Goal: Information Seeking & Learning: Learn about a topic

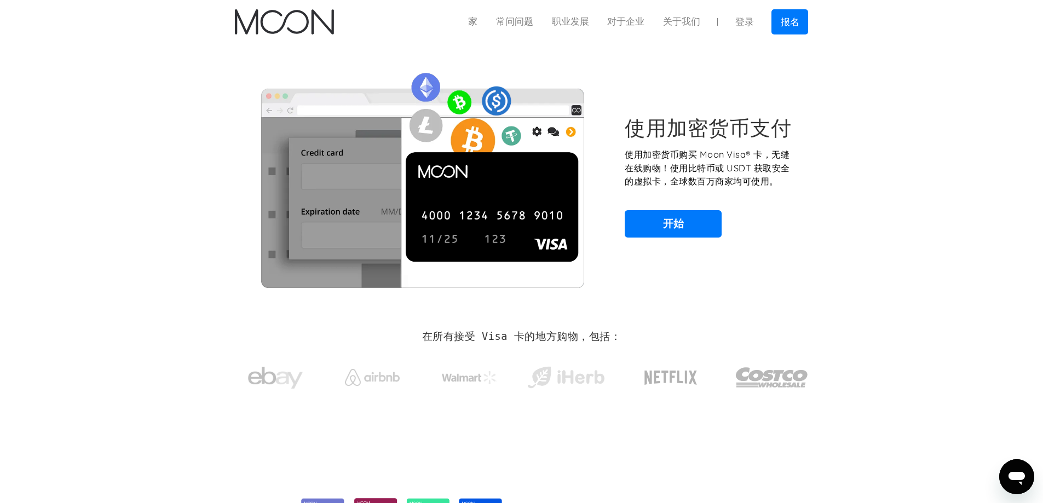
click at [823, 190] on div "使用加密货币支付 使用加密货币购买 Moon Visa® 卡，无缝在线购物！使用比特币或 USDT 获取安全的虚拟卡，全球数百万商家均可使用。 开始" at bounding box center [521, 176] width 606 height 265
click at [688, 223] on link "开始" at bounding box center [673, 223] width 97 height 27
click at [838, 212] on section "使用加密货币支付 使用加密货币购买 Moon Visa® 卡，无缝在线购物！使用比特币或 USDT 获取安全的虚拟卡，全球数百万商家均可使用。 开始" at bounding box center [521, 176] width 1043 height 265
click at [517, 22] on font "常问问题" at bounding box center [514, 21] width 37 height 11
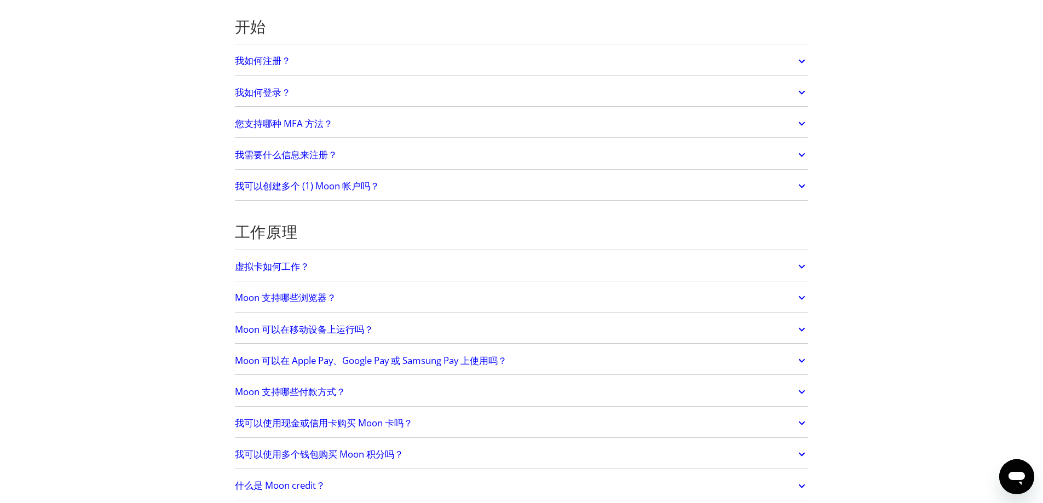
scroll to position [164, 0]
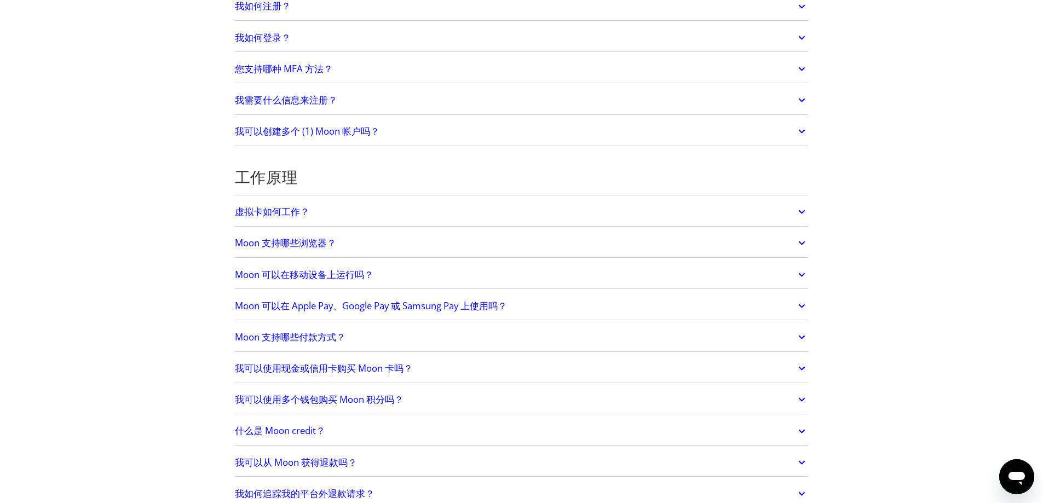
click at [374, 216] on link "虚拟卡如何工作？" at bounding box center [522, 211] width 574 height 23
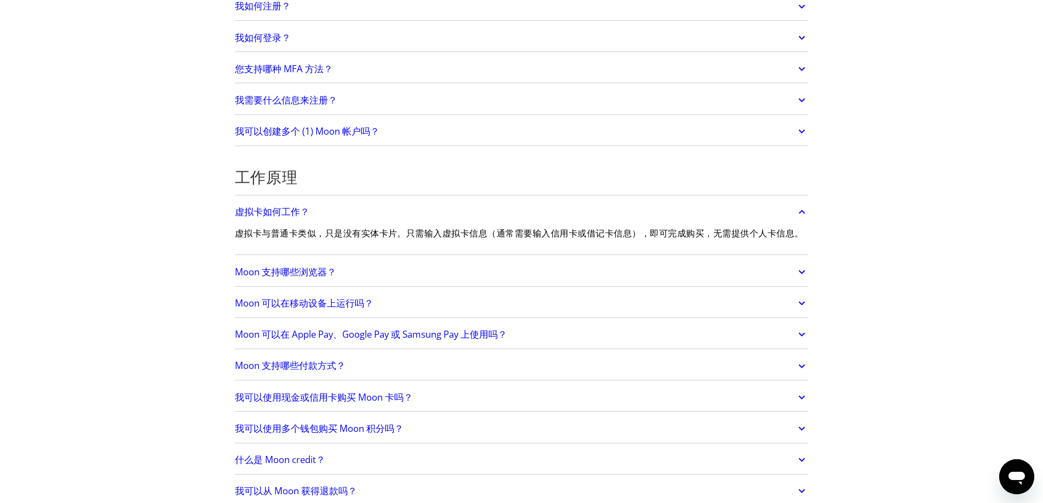
click at [383, 272] on div "Moon 支持哪些浏览器？ Moon 支持以下桌面和移动设备浏览器： Safari 铬合金 火狐 勇敢的 歌剧 DuckDuckGo" at bounding box center [522, 272] width 574 height 28
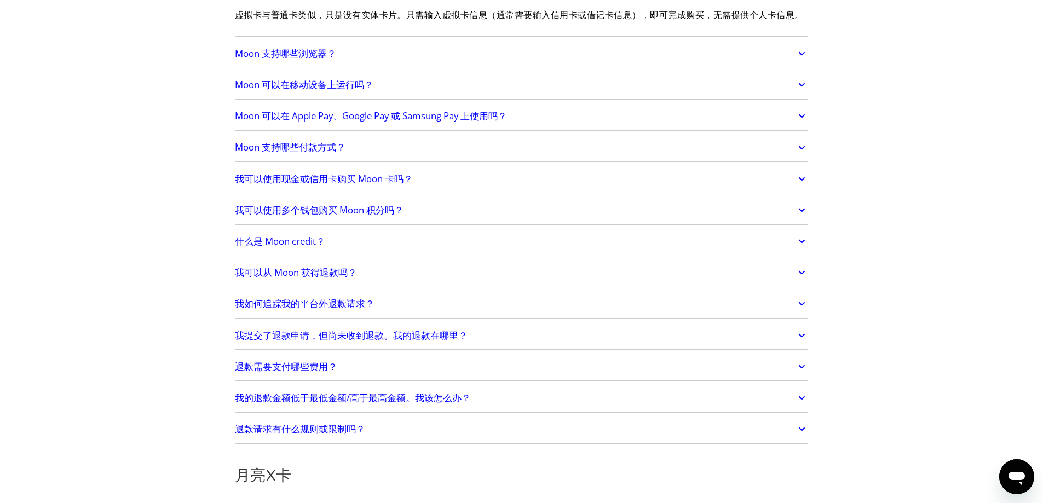
scroll to position [383, 0]
click at [428, 284] on link "我可以从 Moon 获得退款吗？" at bounding box center [522, 272] width 574 height 23
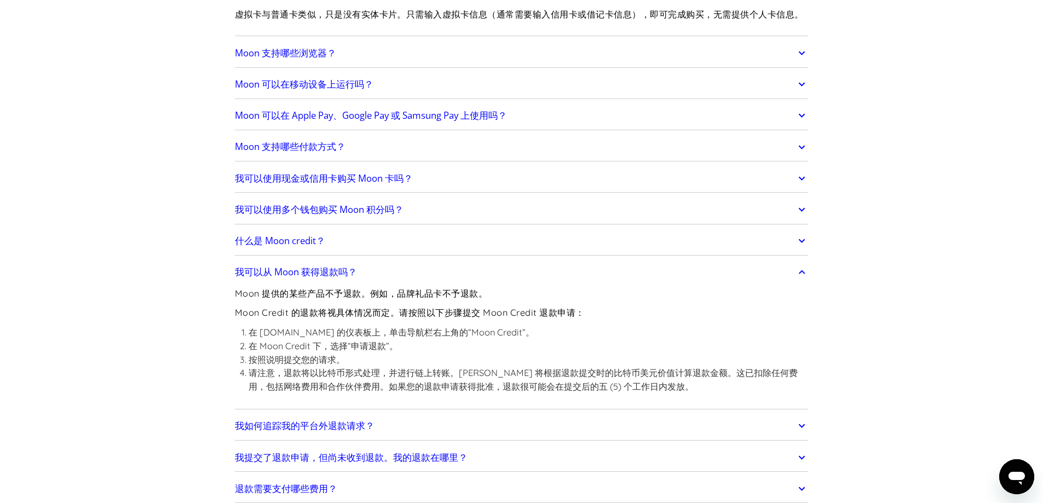
click at [432, 284] on link "我可以从 Moon 获得退款吗？" at bounding box center [522, 272] width 574 height 23
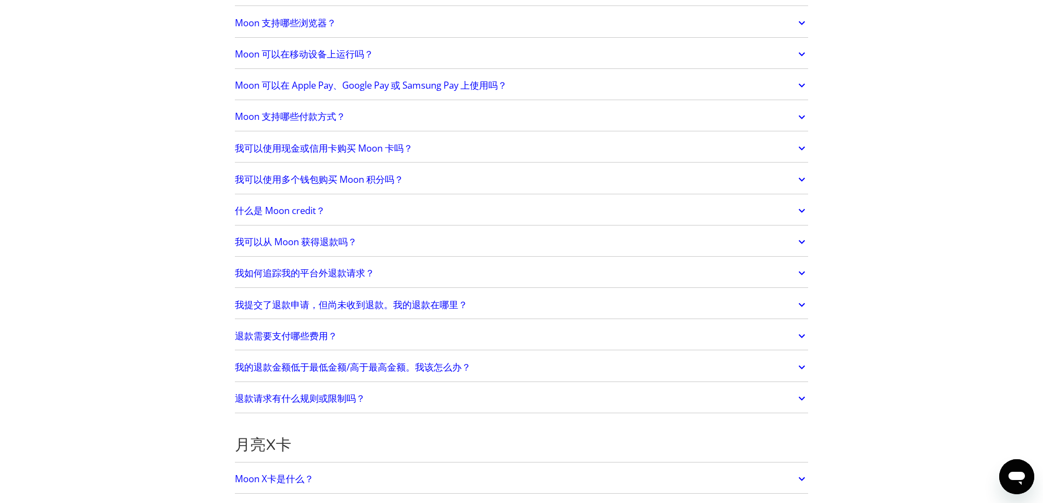
scroll to position [438, 0]
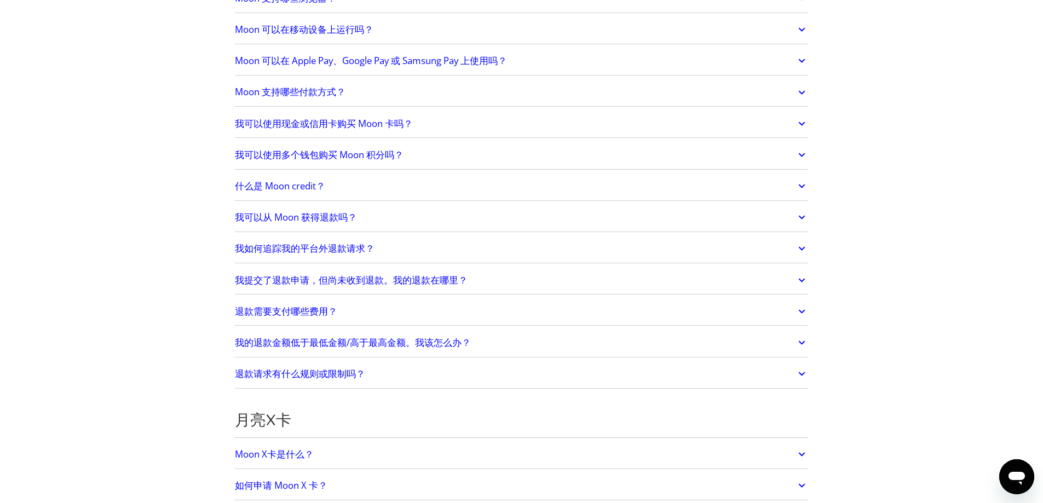
click at [434, 261] on link "我如何追踪我的平台外退款请求？" at bounding box center [522, 249] width 574 height 23
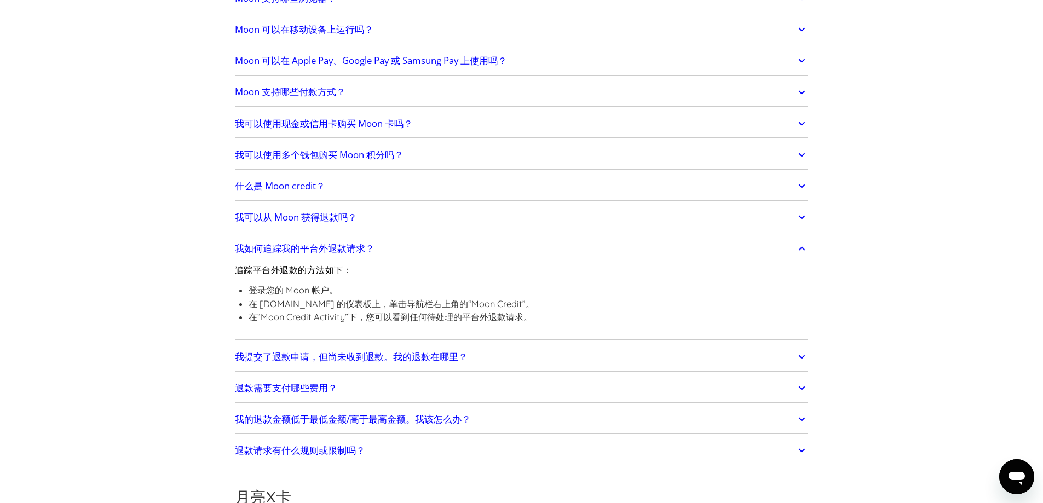
click at [434, 261] on link "我如何追踪我的平台外退款请求？" at bounding box center [522, 249] width 574 height 23
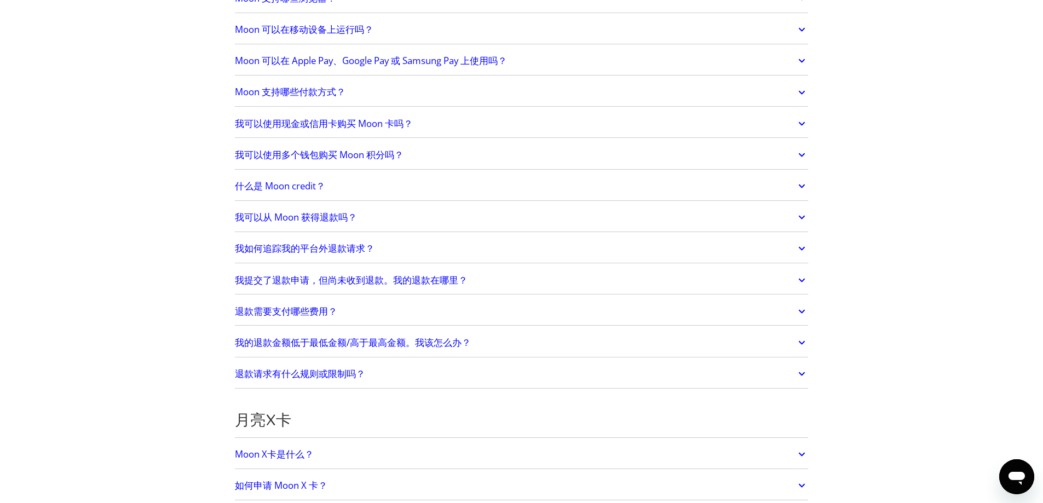
click at [425, 286] on font "我提交了退款申请，但尚未收到退款。我的退款在哪里？" at bounding box center [351, 280] width 233 height 13
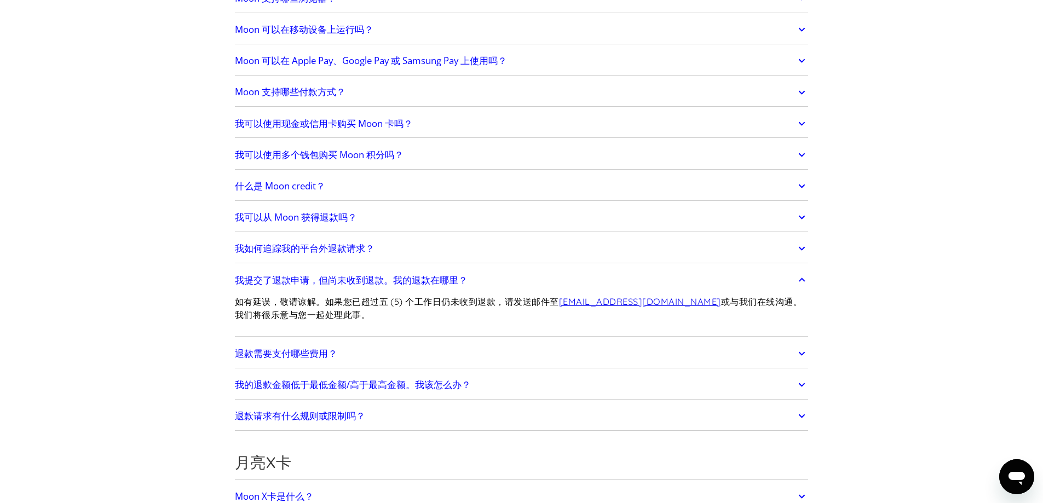
click at [426, 286] on font "我提交了退款申请，但尚未收到退款。我的退款在哪里？" at bounding box center [351, 280] width 233 height 13
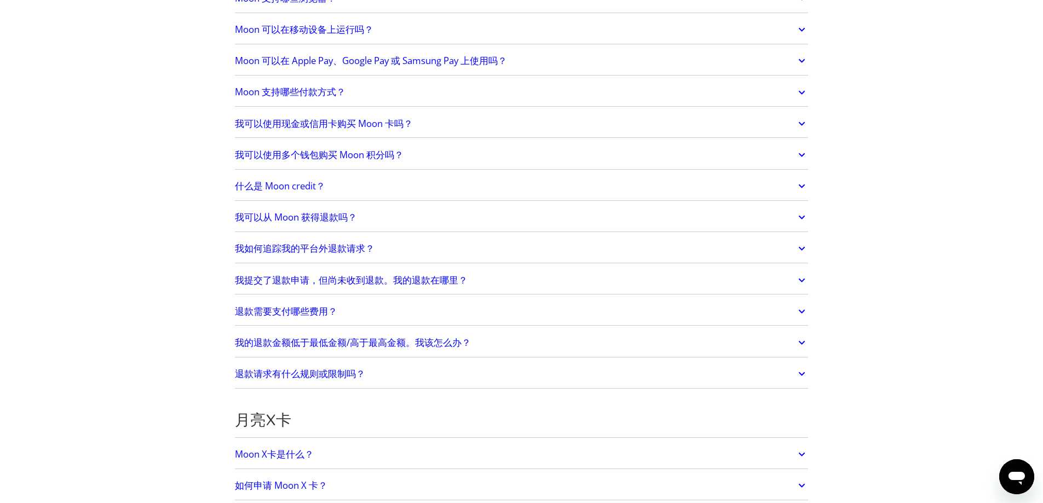
click at [422, 229] on link "我可以从 Moon 获得退款吗？" at bounding box center [522, 217] width 574 height 23
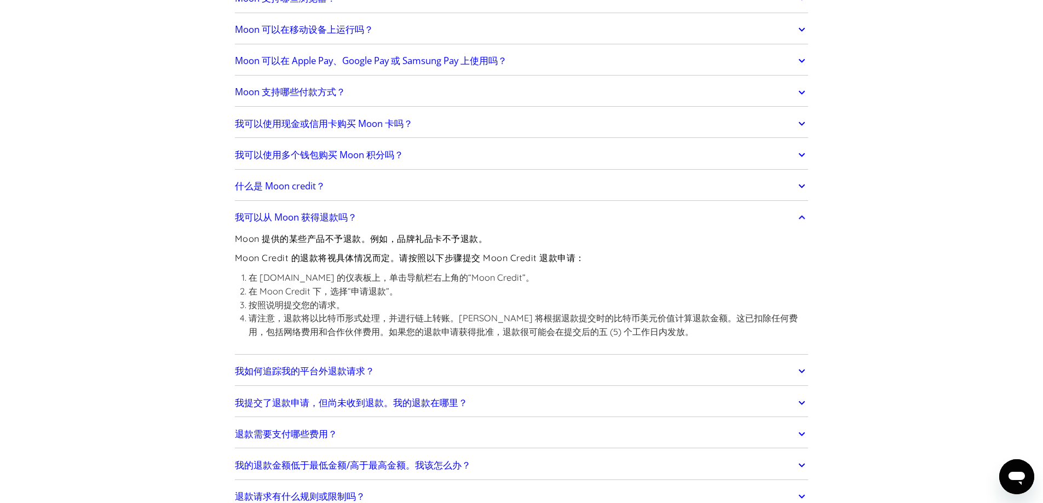
click at [431, 229] on link "我可以从 Moon 获得退款吗？" at bounding box center [522, 217] width 574 height 23
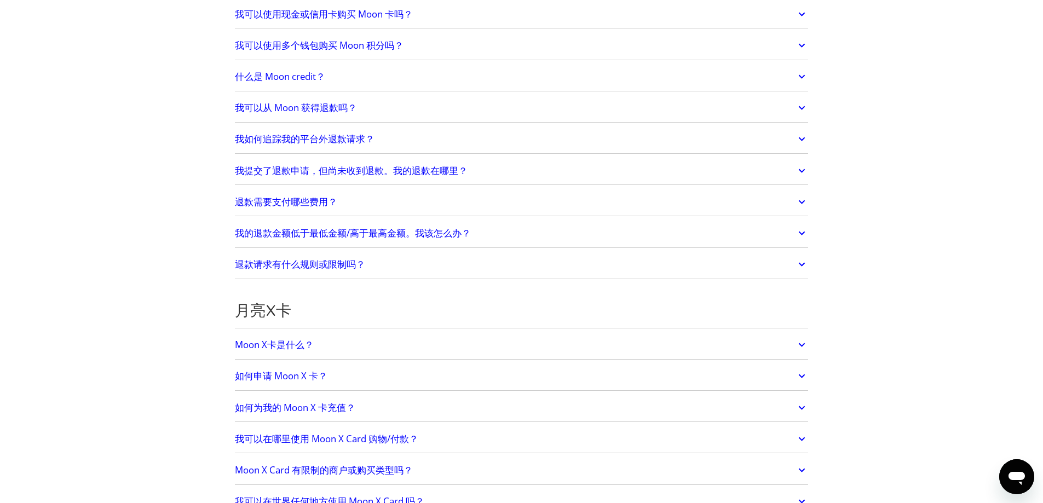
scroll to position [657, 0]
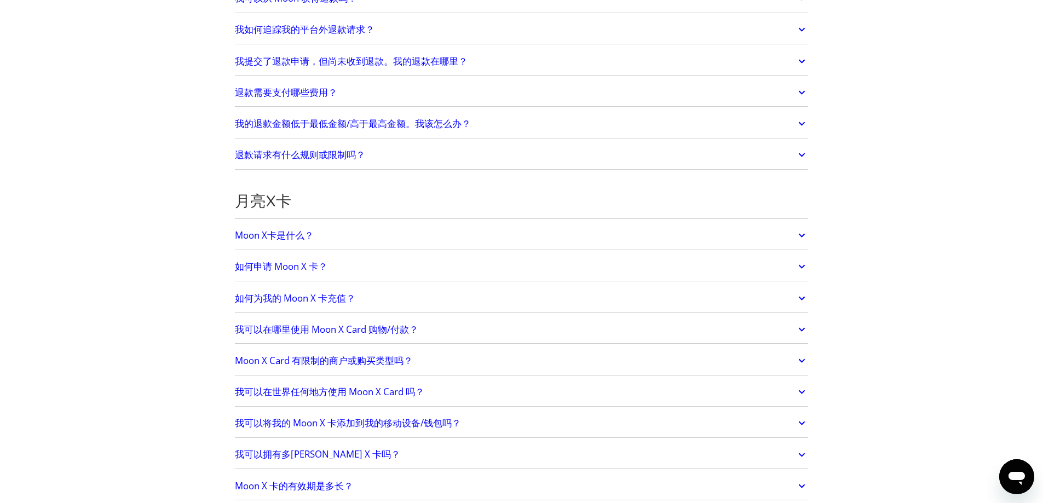
click at [416, 247] on link "Moon X卡是什么？" at bounding box center [522, 235] width 574 height 23
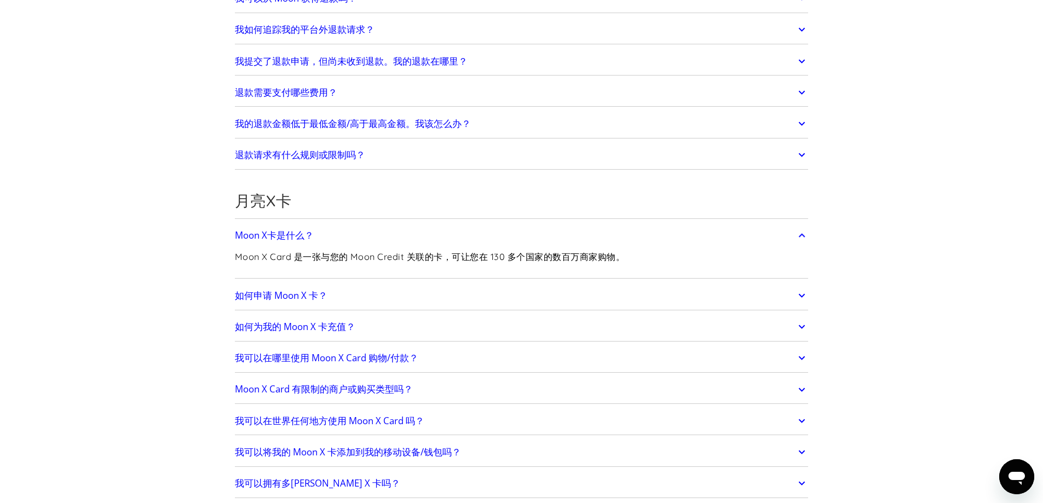
click at [442, 247] on link "Moon X卡是什么？" at bounding box center [522, 235] width 574 height 23
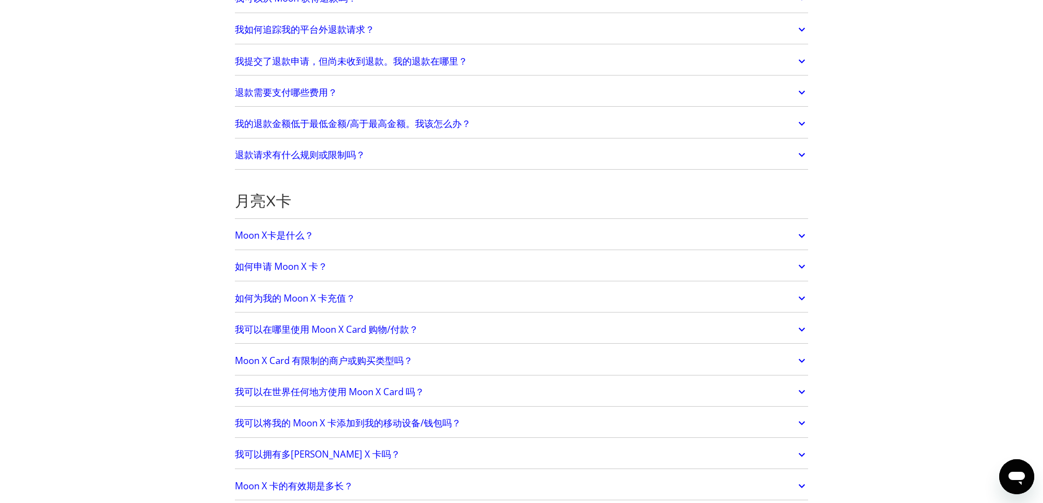
click at [426, 275] on link "如何申请 Moon X 卡？" at bounding box center [522, 266] width 574 height 23
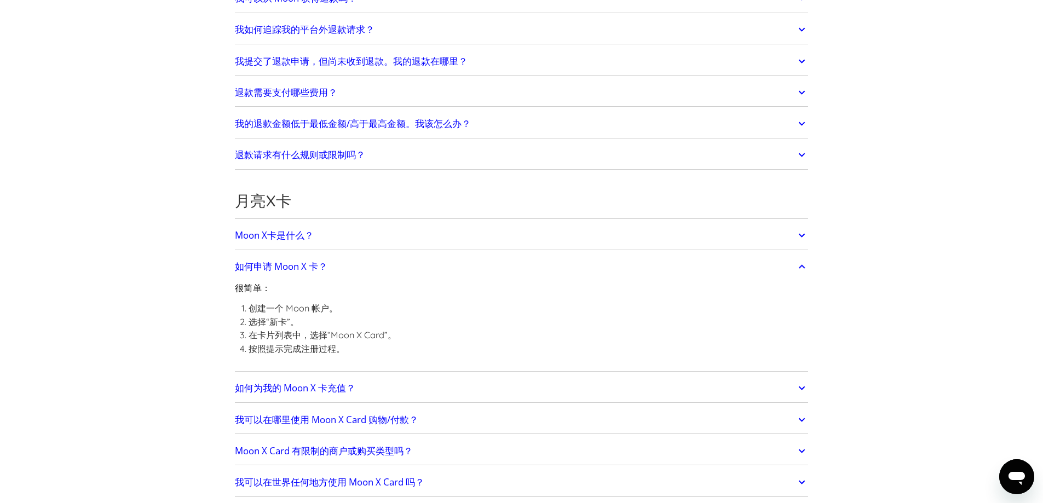
click at [425, 272] on link "如何申请 Moon X 卡？" at bounding box center [522, 266] width 574 height 23
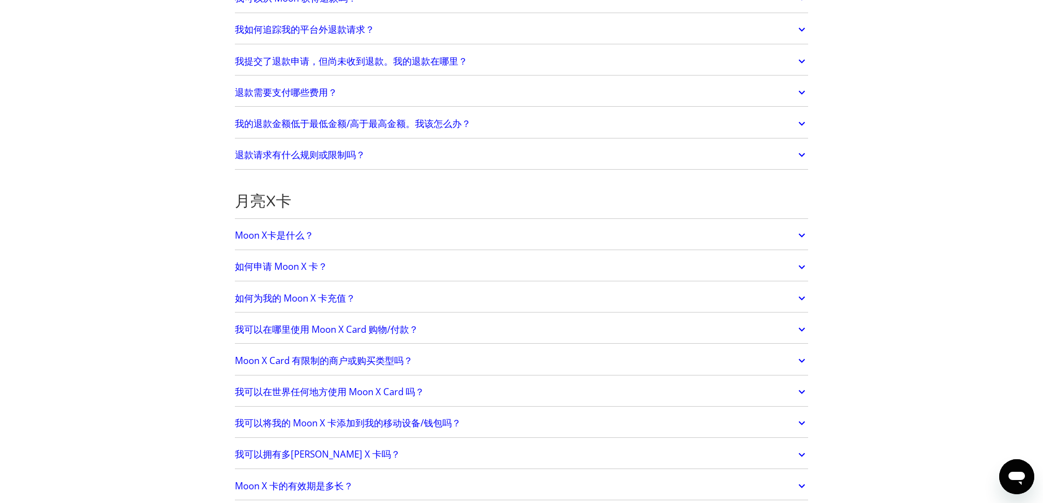
click at [410, 308] on link "如何为我的 Moon X 卡充值？" at bounding box center [522, 298] width 574 height 23
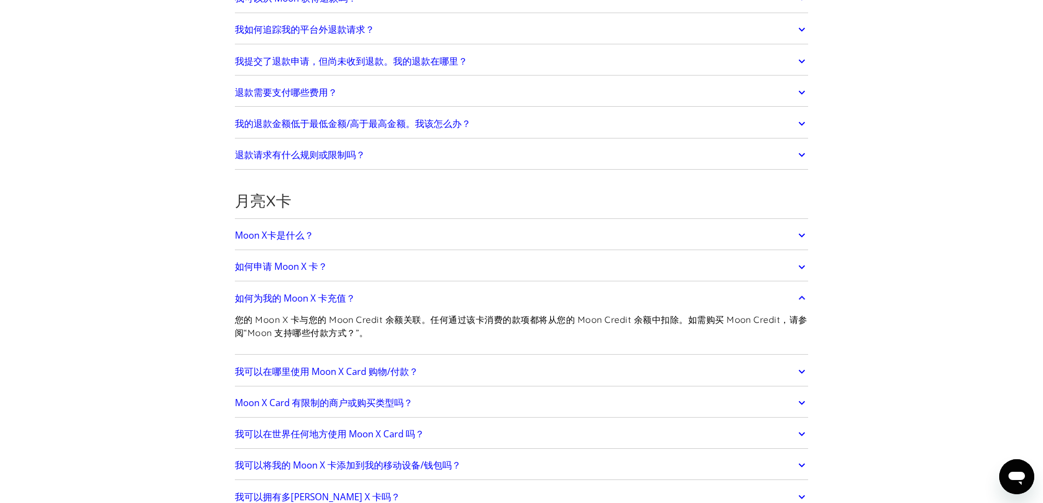
click at [409, 306] on link "如何为我的 Moon X 卡充值？" at bounding box center [522, 298] width 574 height 23
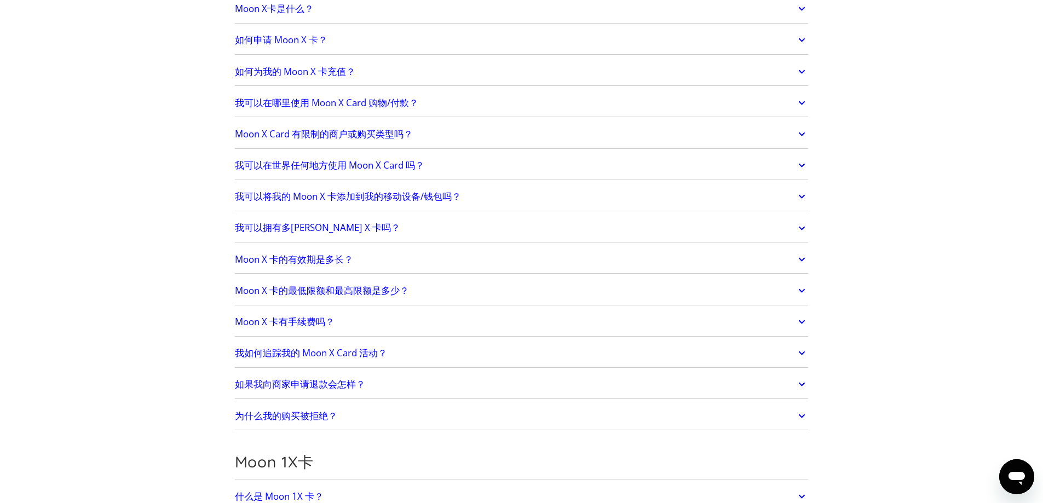
scroll to position [931, 0]
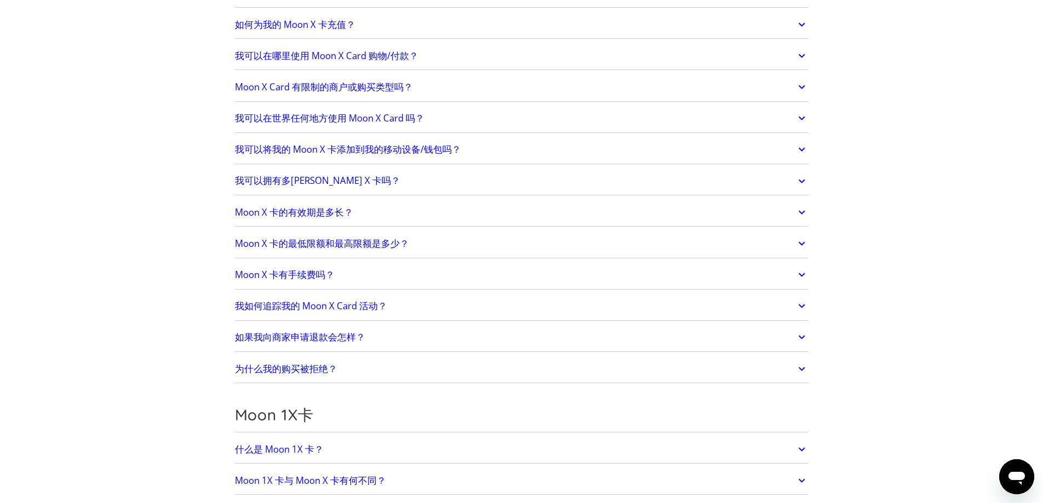
click at [388, 195] on div "我可以拥有多张 Moon X 卡吗？ 是的！您的第一张 Moon X 卡免费。每张附加卡需花费 2.99 美元。" at bounding box center [522, 181] width 574 height 28
click at [394, 193] on link "我可以拥有多张 Moon X 卡吗？" at bounding box center [522, 181] width 574 height 23
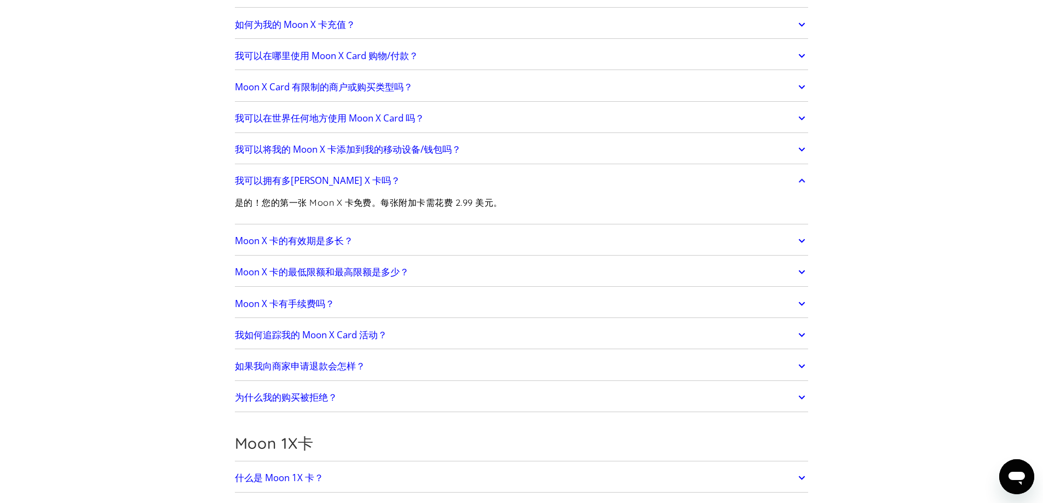
click at [402, 193] on link "我可以拥有多张 Moon X 卡吗？" at bounding box center [522, 181] width 574 height 23
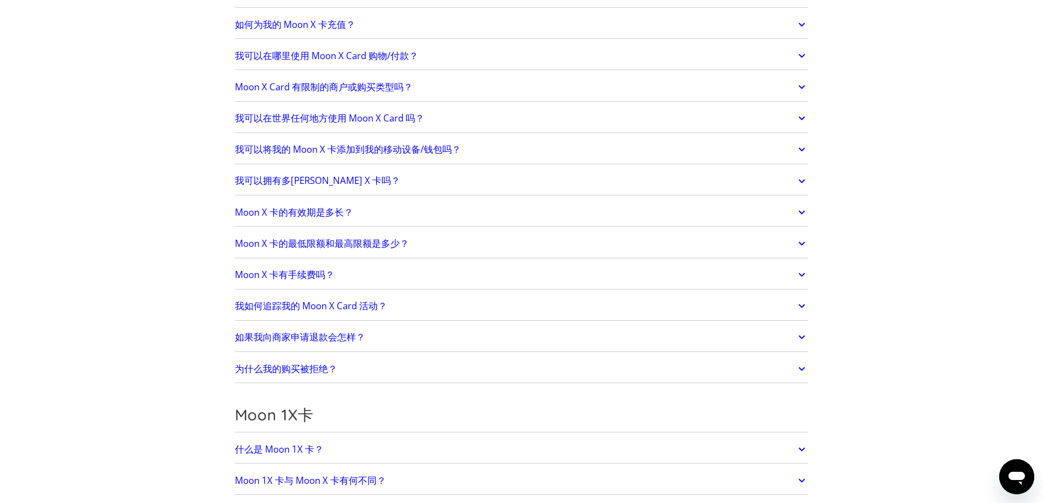
click at [400, 221] on link "Moon X 卡的有效期是多长？" at bounding box center [522, 212] width 574 height 23
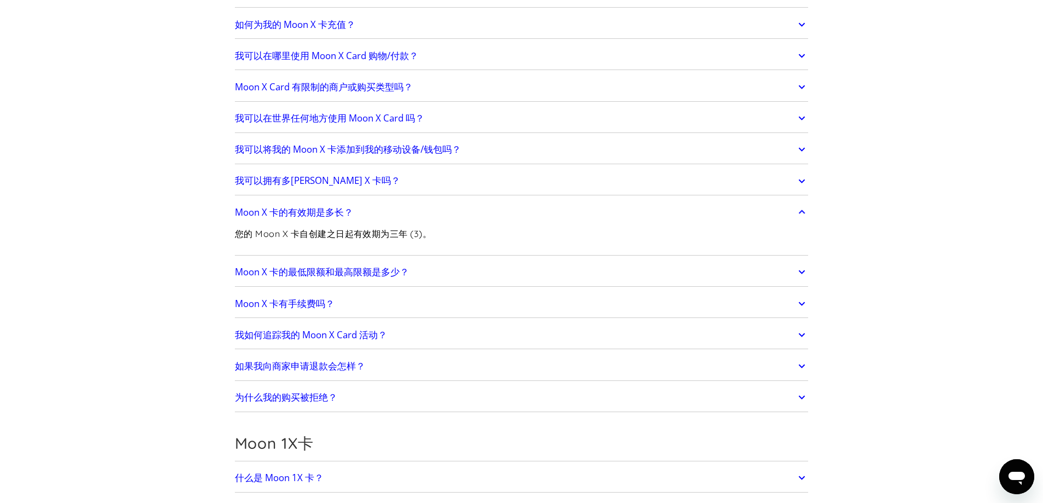
click at [405, 223] on link "Moon X 卡的有效期是多长？" at bounding box center [522, 212] width 574 height 23
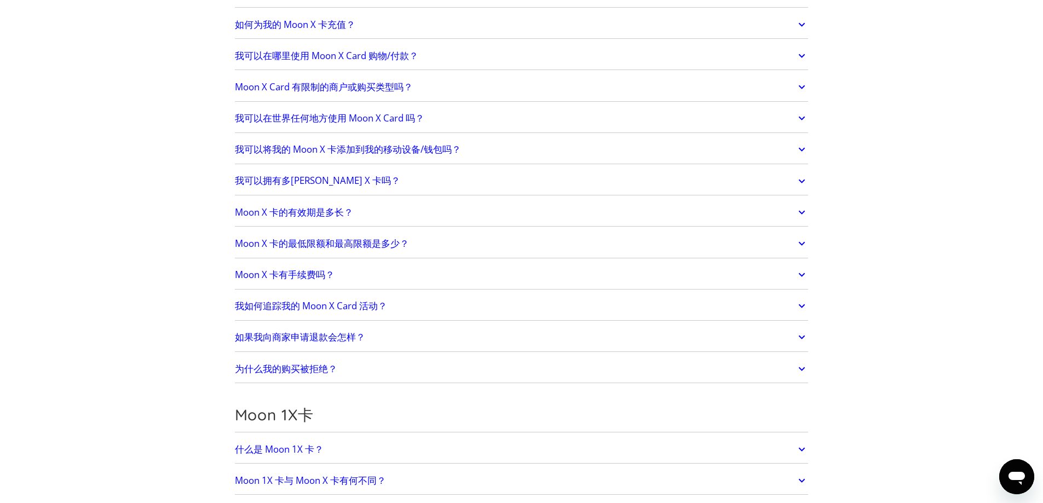
click at [404, 250] on font "Moon X 卡的最低限额和最高限额是多少？" at bounding box center [322, 243] width 174 height 13
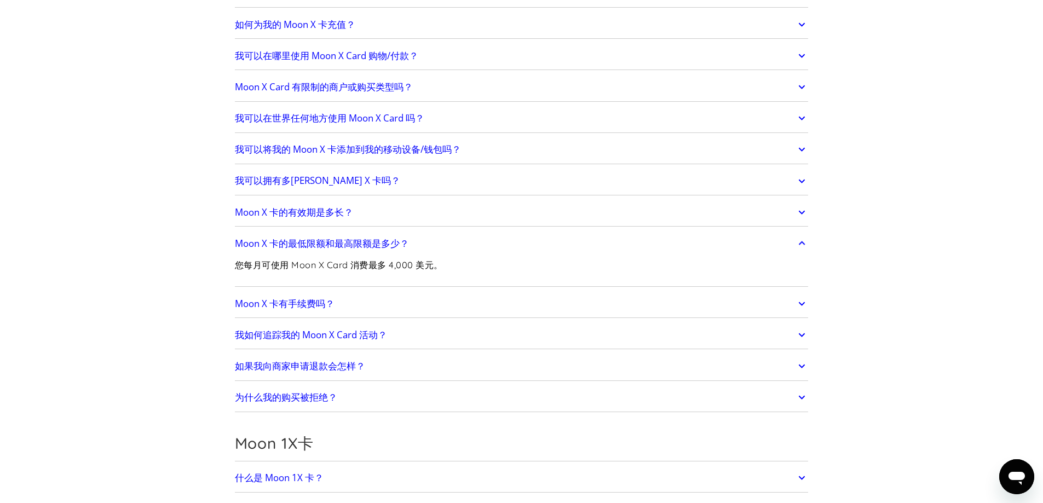
click at [406, 250] on font "Moon X 卡的最低限额和最高限额是多少？" at bounding box center [322, 243] width 174 height 13
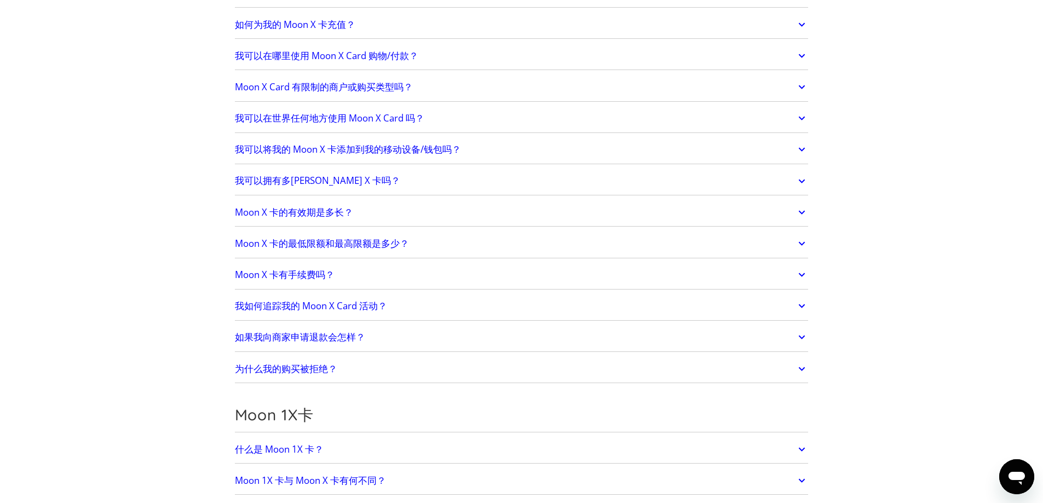
click at [374, 286] on link "Moon X 卡有手续费吗？" at bounding box center [522, 274] width 574 height 23
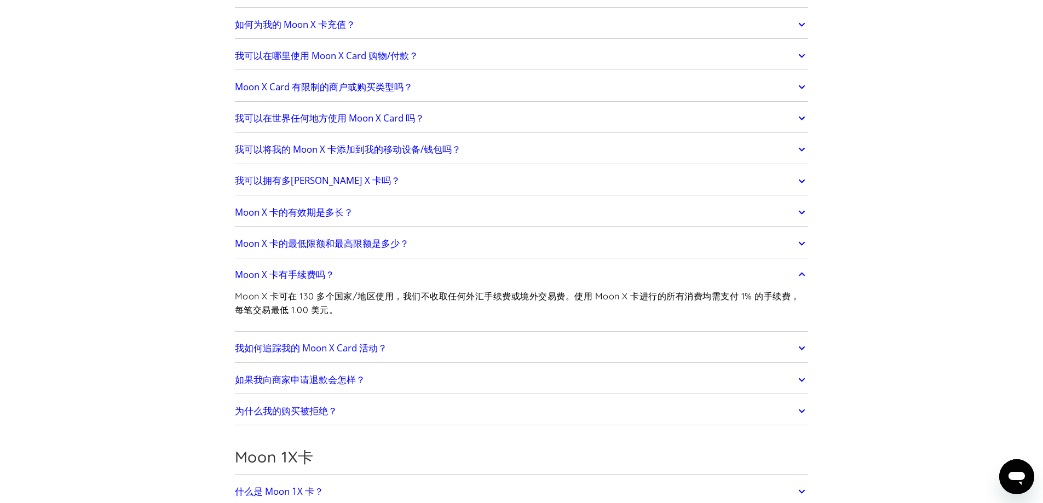
click at [390, 286] on link "Moon X 卡有手续费吗？" at bounding box center [522, 274] width 574 height 23
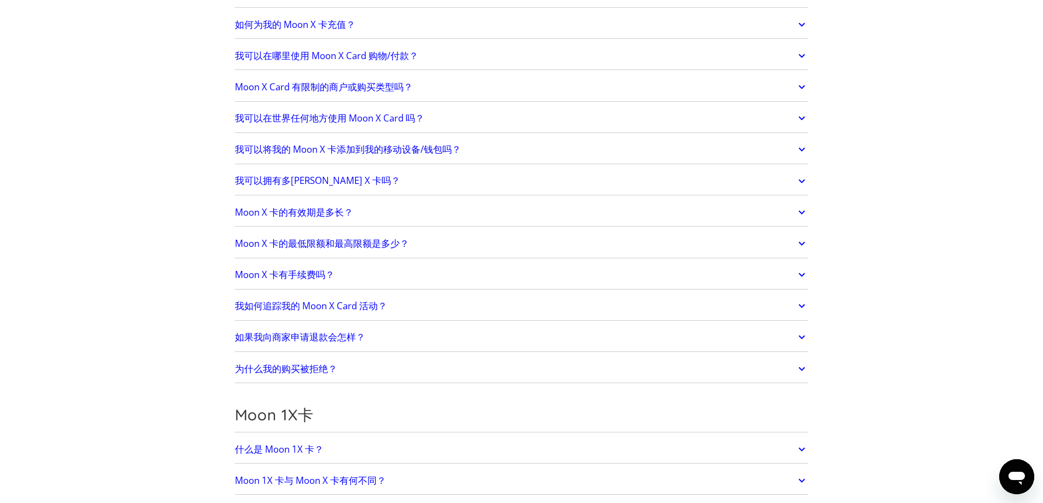
click at [392, 316] on link "我如何追踪我的 Moon X Card 活动？" at bounding box center [522, 306] width 574 height 23
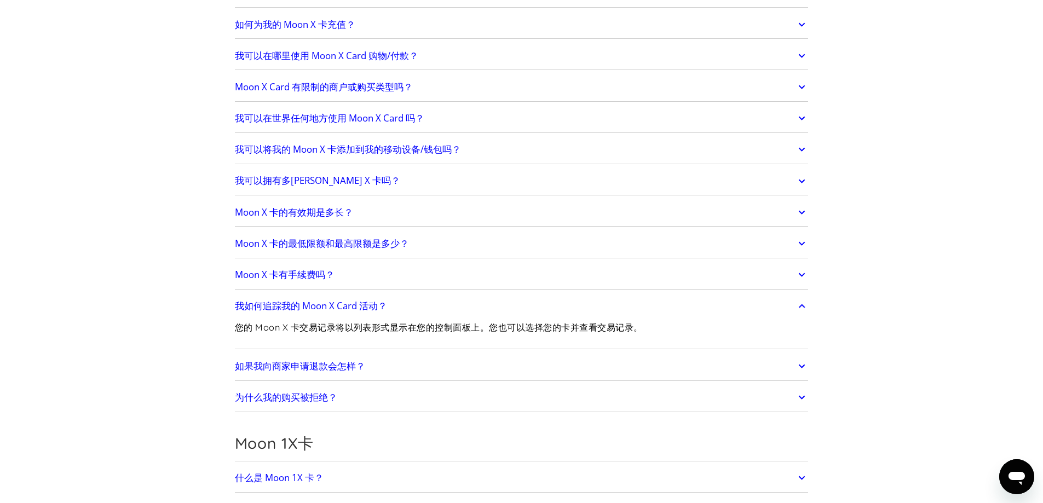
click at [396, 315] on link "我如何追踪我的 Moon X Card 活动？" at bounding box center [522, 306] width 574 height 23
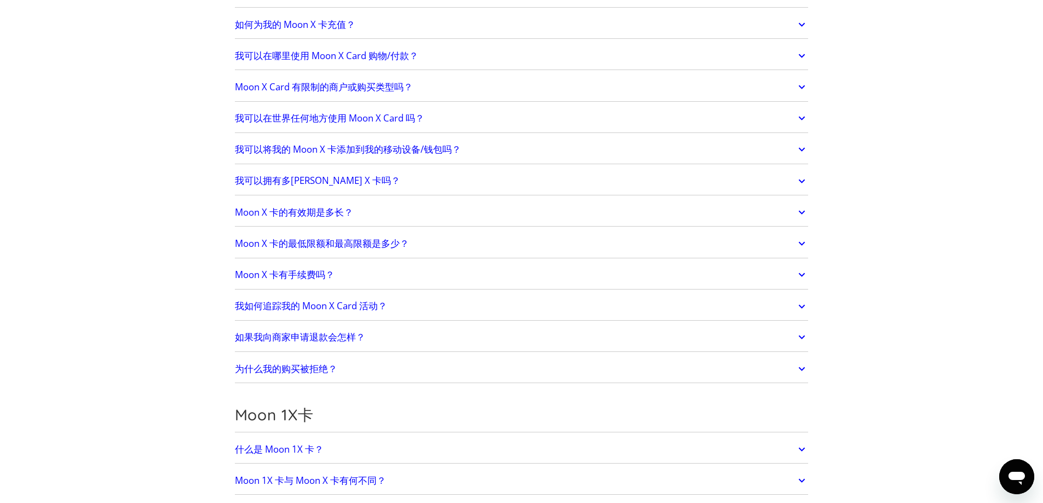
click at [390, 345] on link "如果我向商家申请退款会怎样？" at bounding box center [522, 337] width 574 height 23
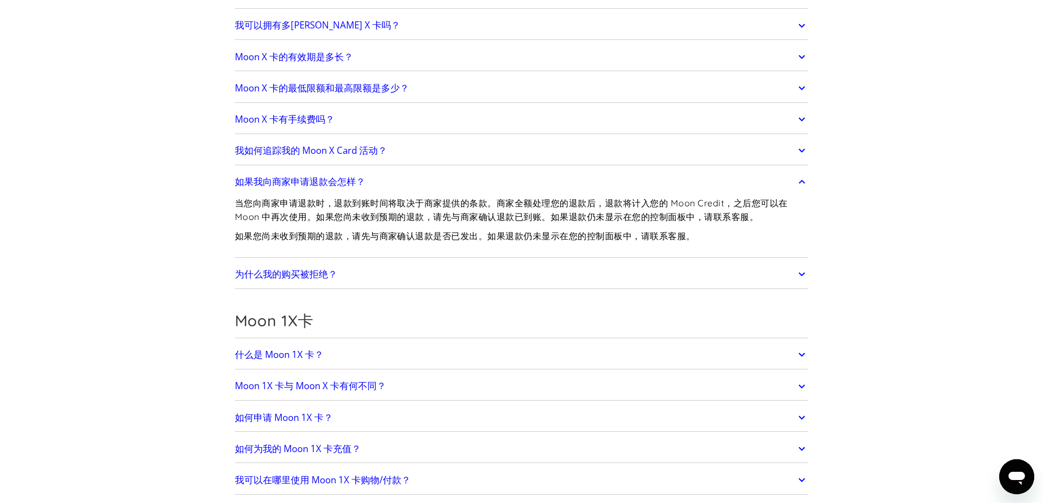
scroll to position [1095, 0]
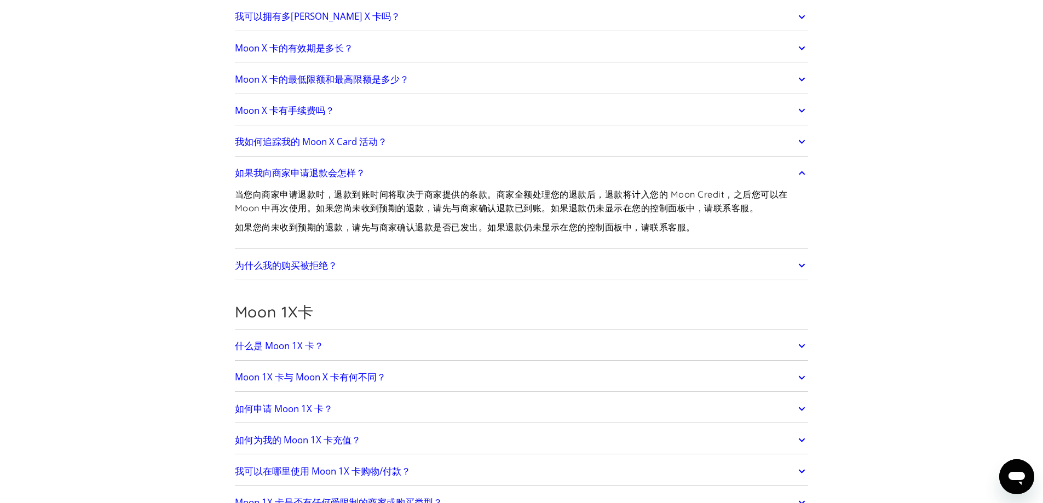
click at [397, 277] on link "为什么我的购买被拒绝？" at bounding box center [522, 265] width 574 height 23
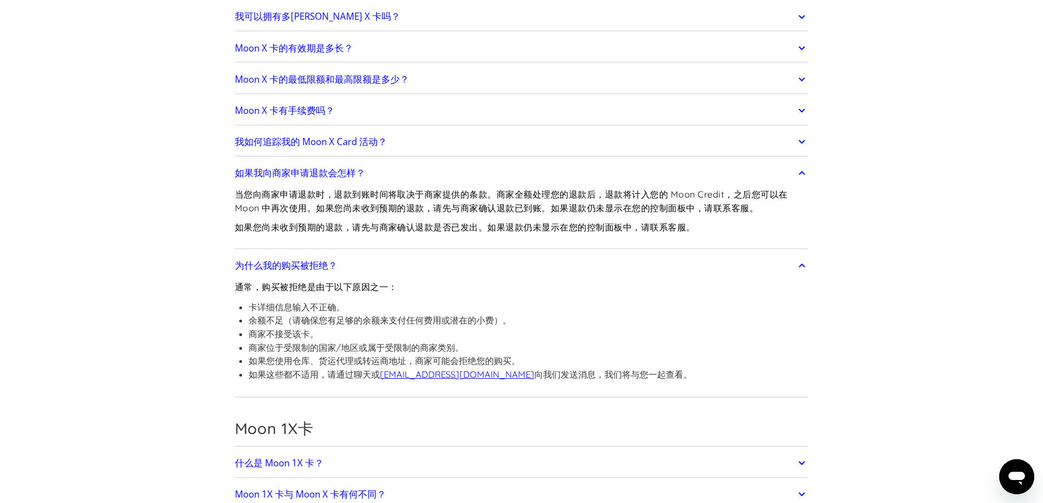
click at [397, 277] on link "为什么我的购买被拒绝？" at bounding box center [522, 265] width 574 height 23
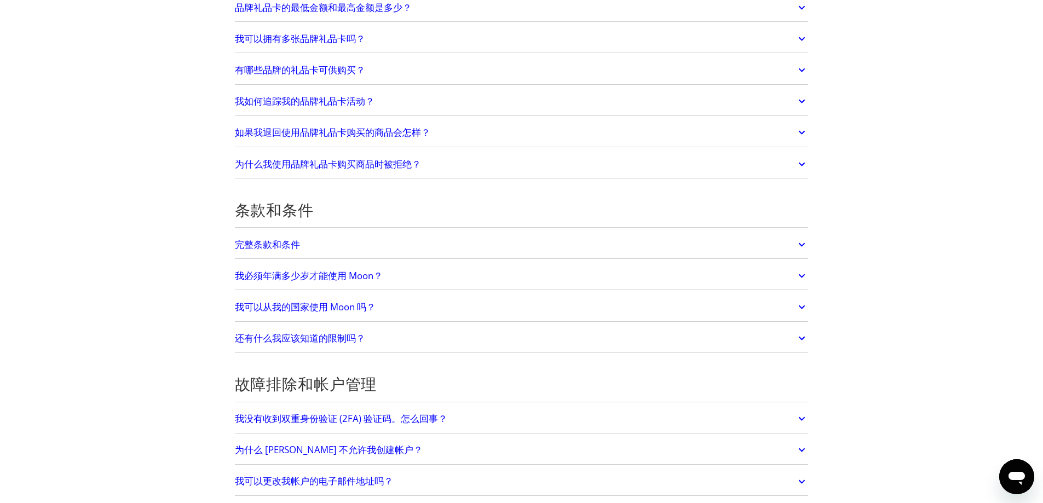
scroll to position [2135, 0]
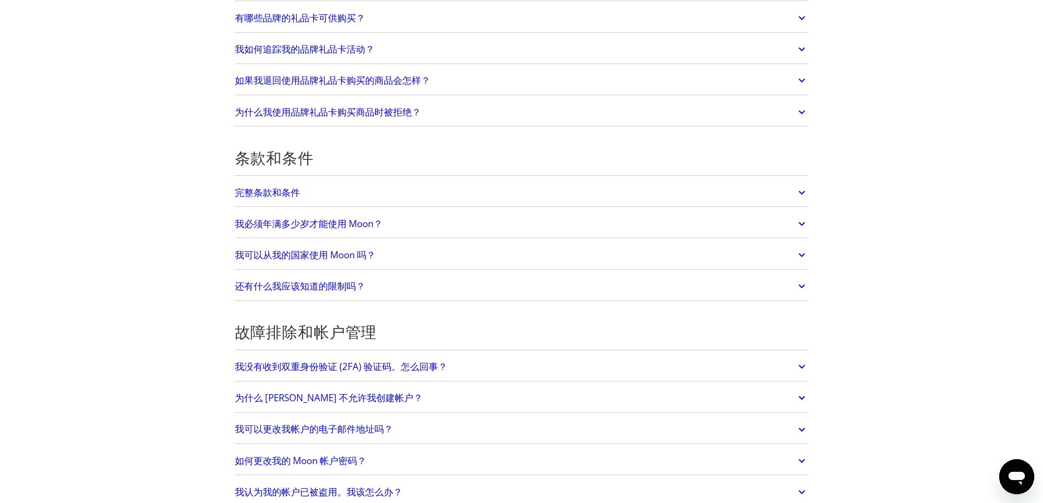
click at [409, 235] on link "我必须年满多少岁才能使用 Moon？" at bounding box center [522, 223] width 574 height 23
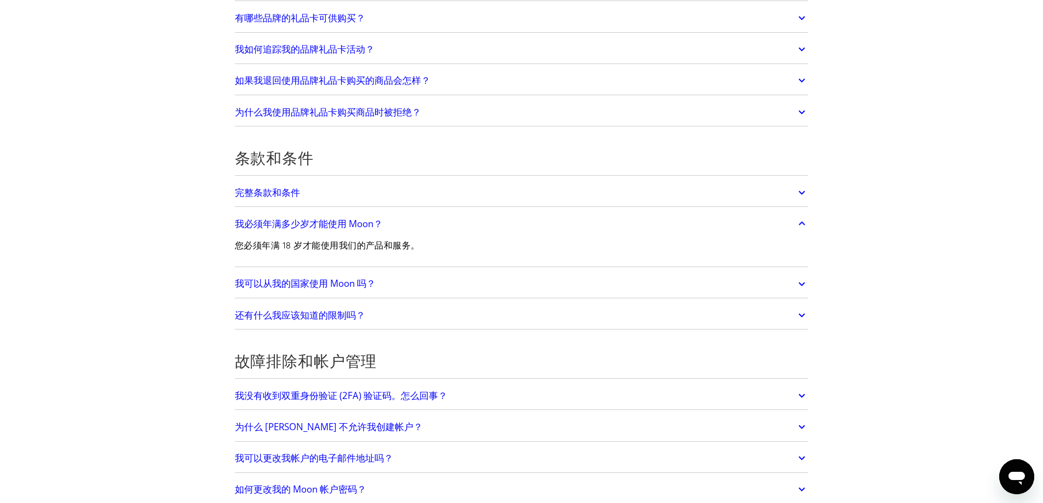
click at [408, 235] on link "我必须年满多少岁才能使用 Moon？" at bounding box center [522, 223] width 574 height 23
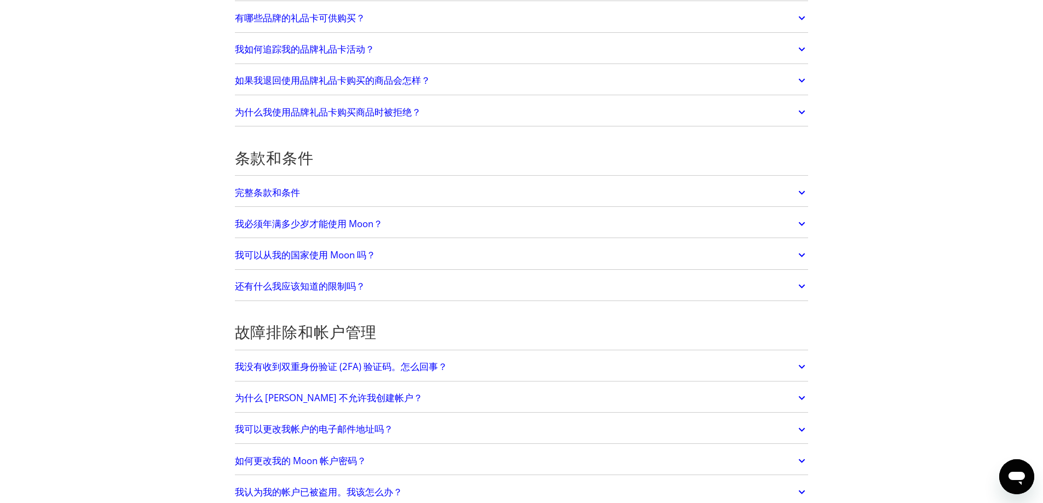
click at [407, 235] on link "我必须年满多少岁才能使用 Moon？" at bounding box center [522, 223] width 574 height 23
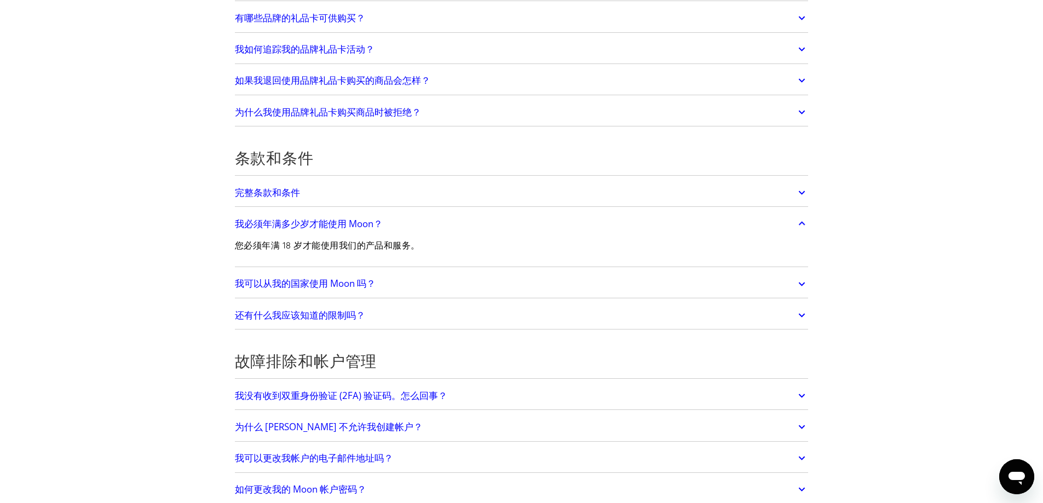
click at [407, 249] on div "您必须年满 18 岁才能使用我们的产品和服务。" at bounding box center [327, 249] width 185 height 29
click at [386, 295] on link "我可以从我的国家使用 Moon 吗？" at bounding box center [522, 284] width 574 height 23
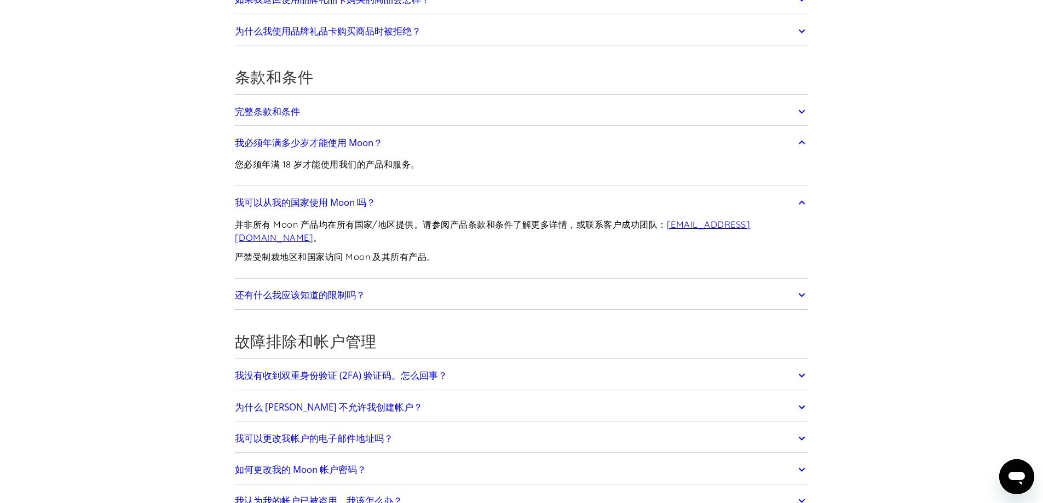
scroll to position [2244, 0]
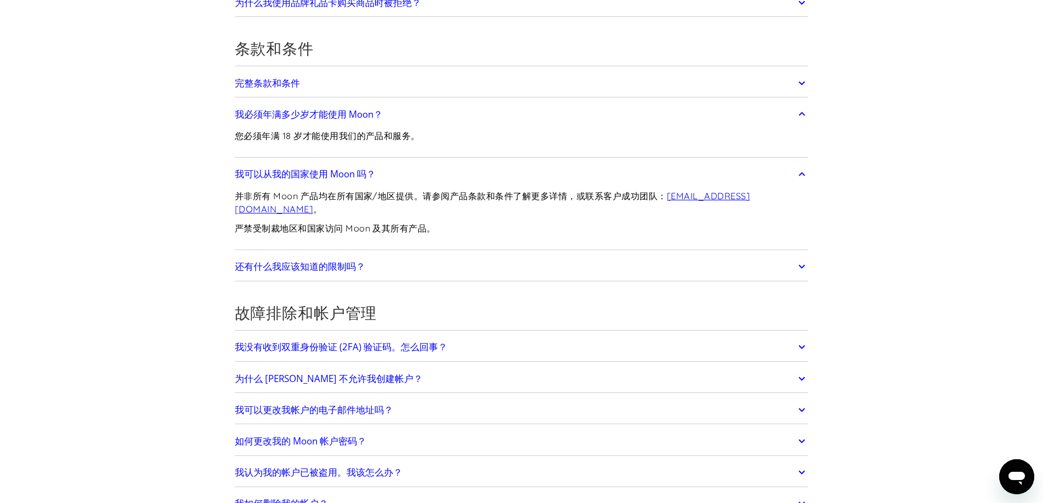
click at [399, 278] on link "还有什么我应该知道的限制吗？" at bounding box center [522, 266] width 574 height 23
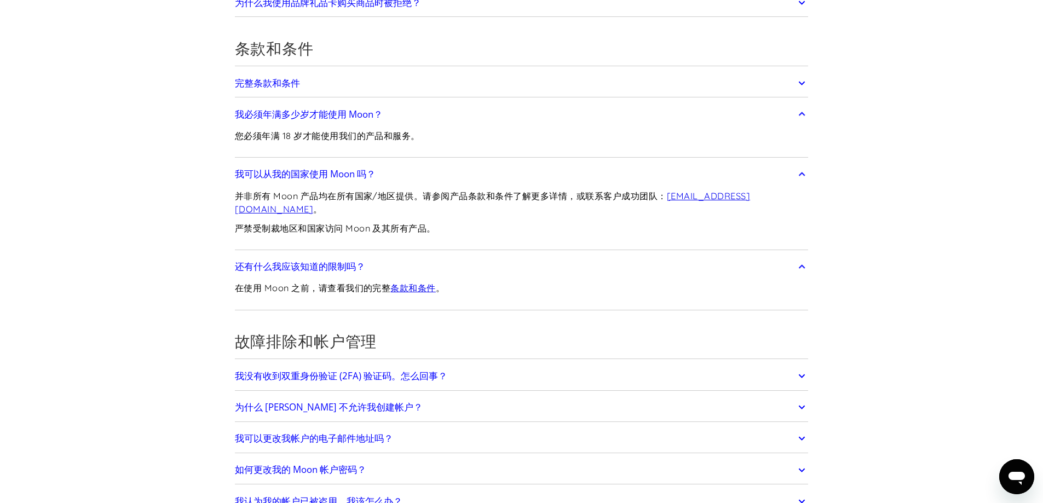
click at [423, 278] on link "还有什么我应该知道的限制吗？" at bounding box center [522, 266] width 574 height 23
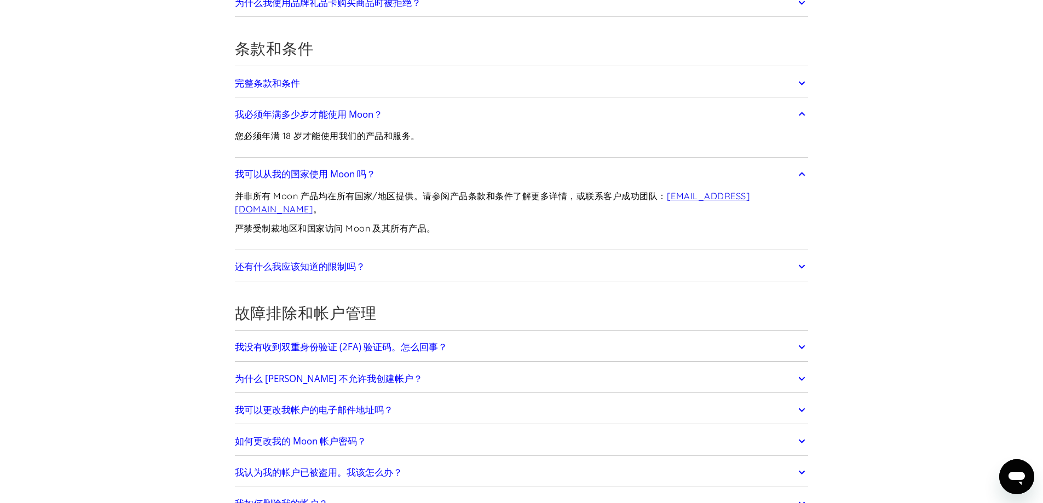
scroll to position [2354, 0]
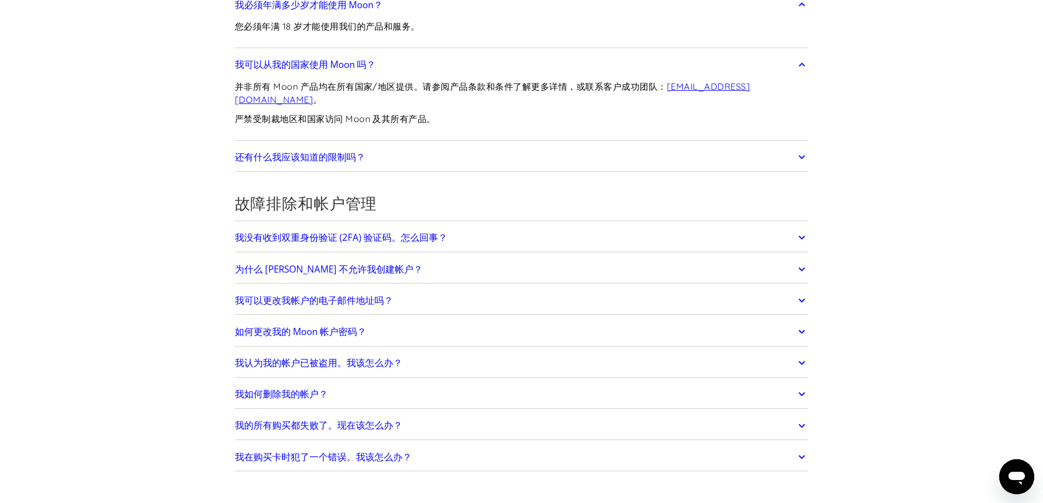
click at [472, 249] on link "我没有收到双重身份验证 (2FA) 验证码。怎么回事？" at bounding box center [522, 237] width 574 height 23
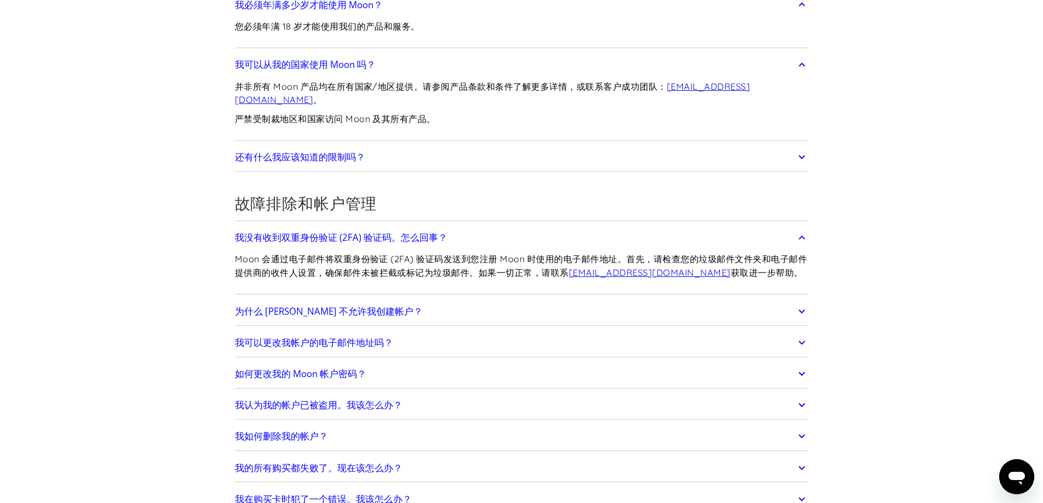
click at [440, 323] on link "为什么 Moon 不允许我创建帐户？" at bounding box center [522, 311] width 574 height 23
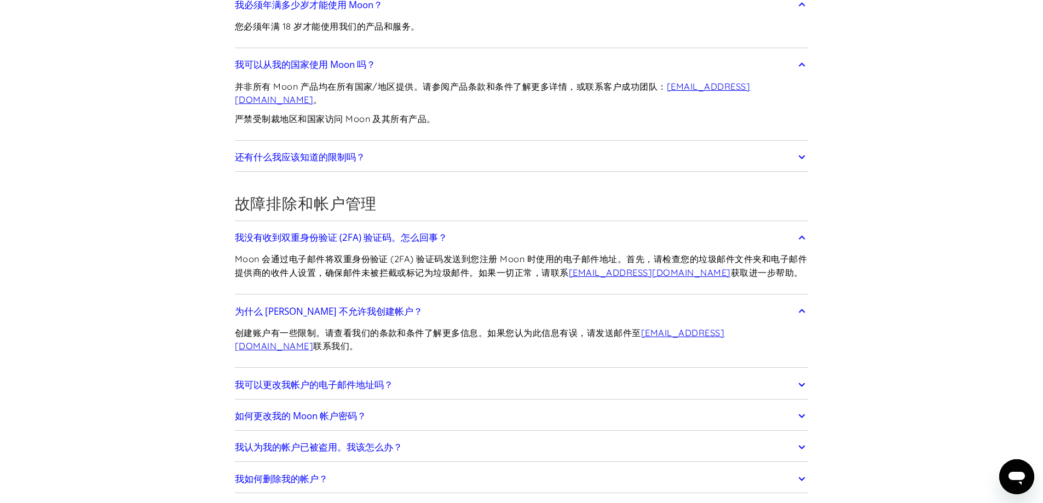
click at [444, 320] on link "为什么 Moon 不允许我创建帐户？" at bounding box center [522, 311] width 574 height 23
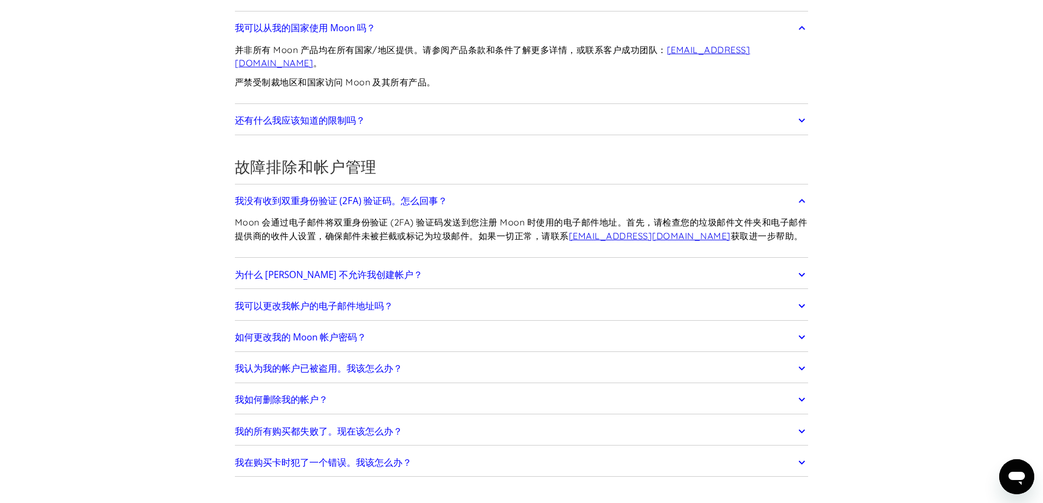
scroll to position [2463, 0]
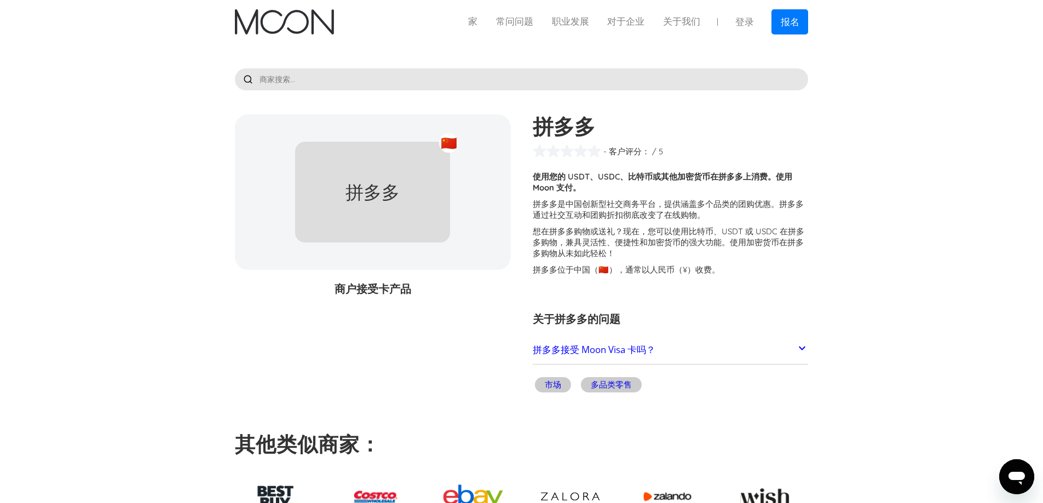
click at [706, 350] on link "拼多多接受 Moon Visa 卡吗？" at bounding box center [671, 349] width 276 height 23
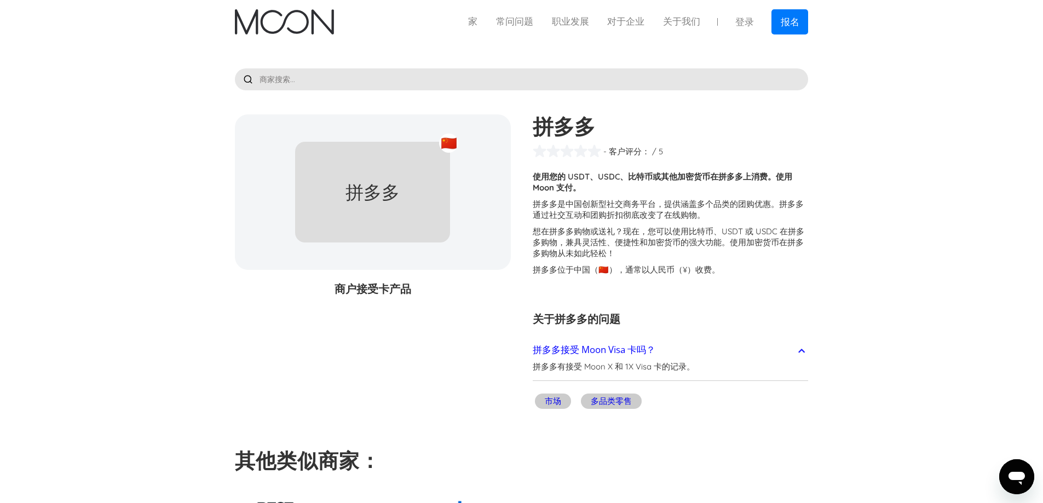
click at [707, 348] on link "拼多多接受 Moon Visa 卡吗？" at bounding box center [671, 349] width 276 height 23
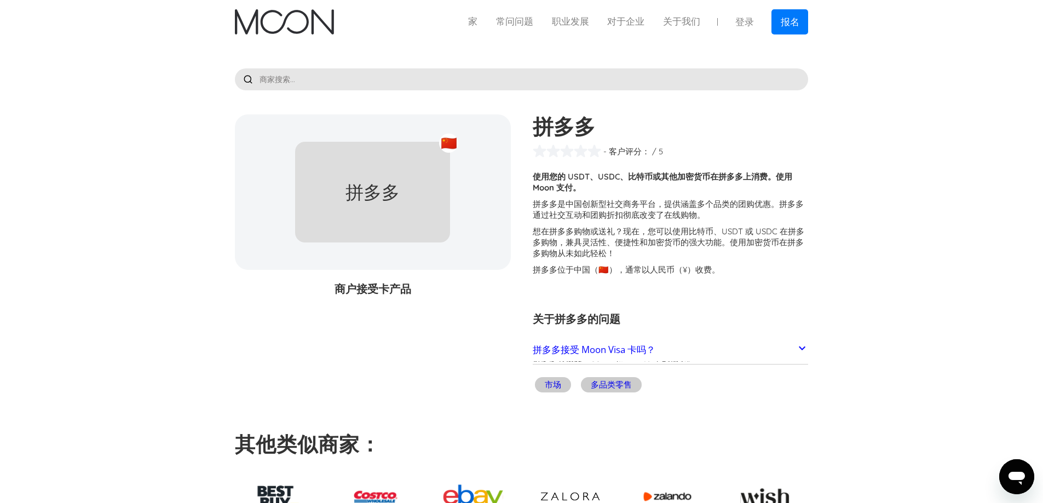
click at [707, 348] on link "拼多多接受 Moon Visa 卡吗？" at bounding box center [671, 349] width 276 height 23
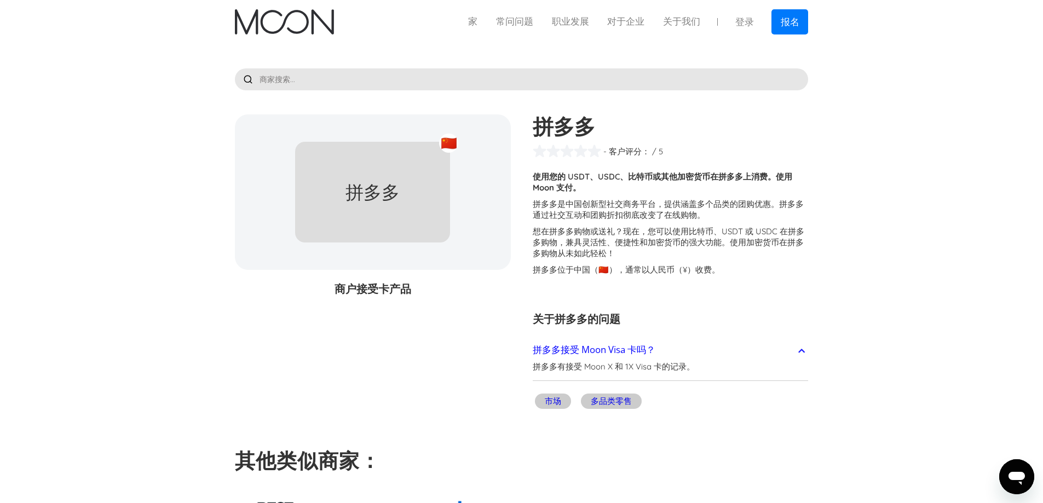
click at [708, 347] on link "拼多多接受 Moon Visa 卡吗？" at bounding box center [671, 349] width 276 height 23
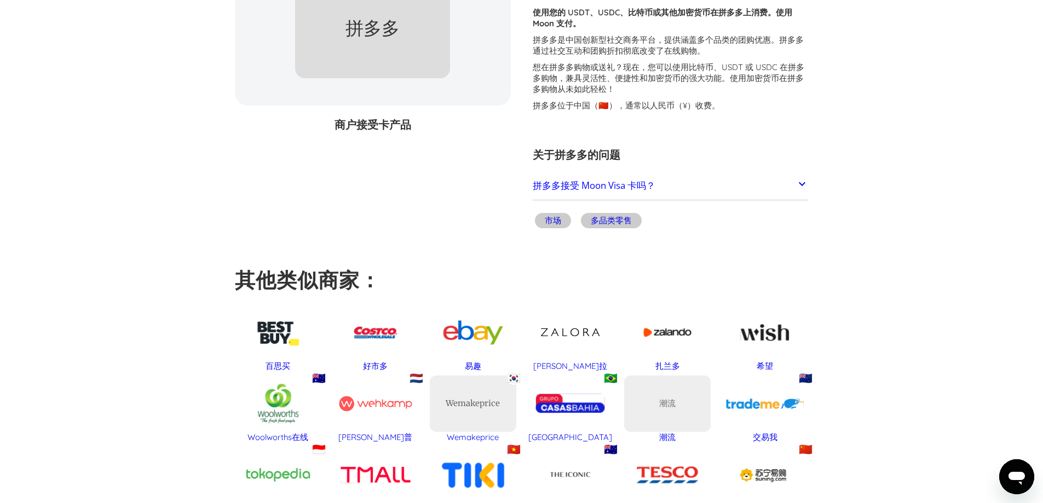
scroll to position [274, 0]
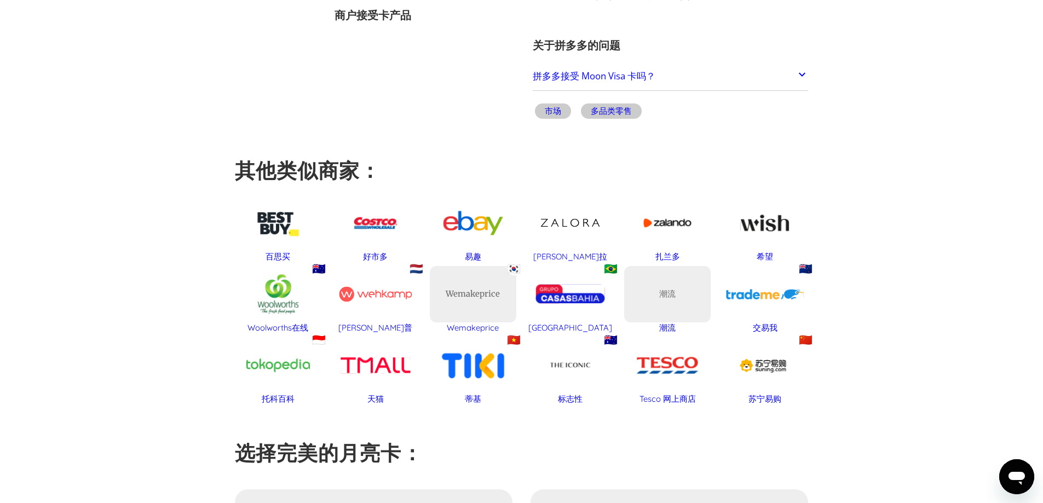
click at [388, 369] on div "TMall" at bounding box center [375, 365] width 86 height 56
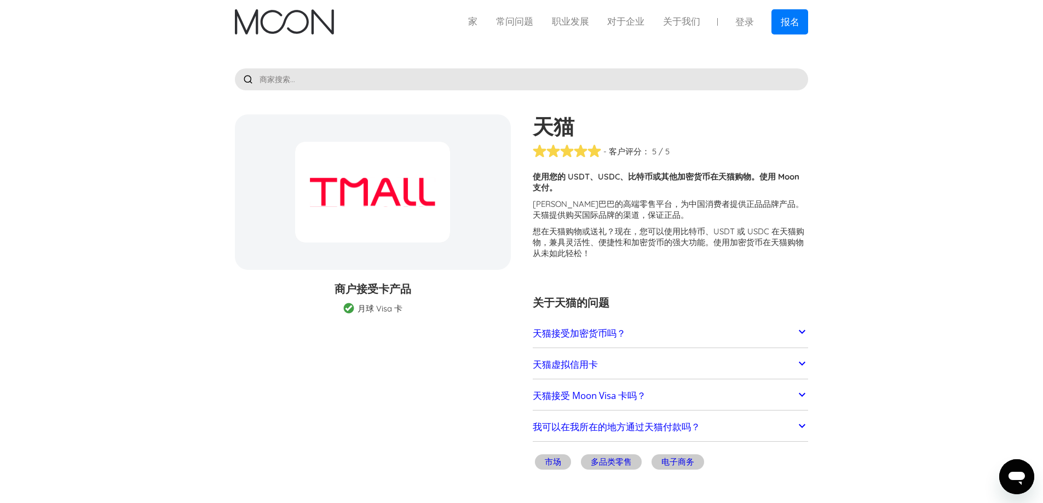
click at [632, 334] on link "天猫接受加密货币吗？" at bounding box center [671, 333] width 276 height 23
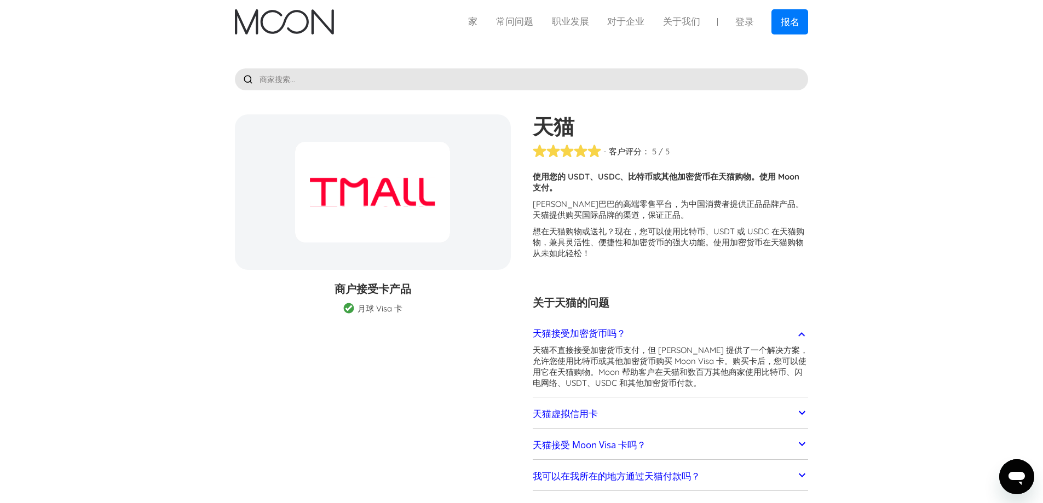
click at [671, 329] on link "天猫接受加密货币吗？" at bounding box center [671, 333] width 276 height 23
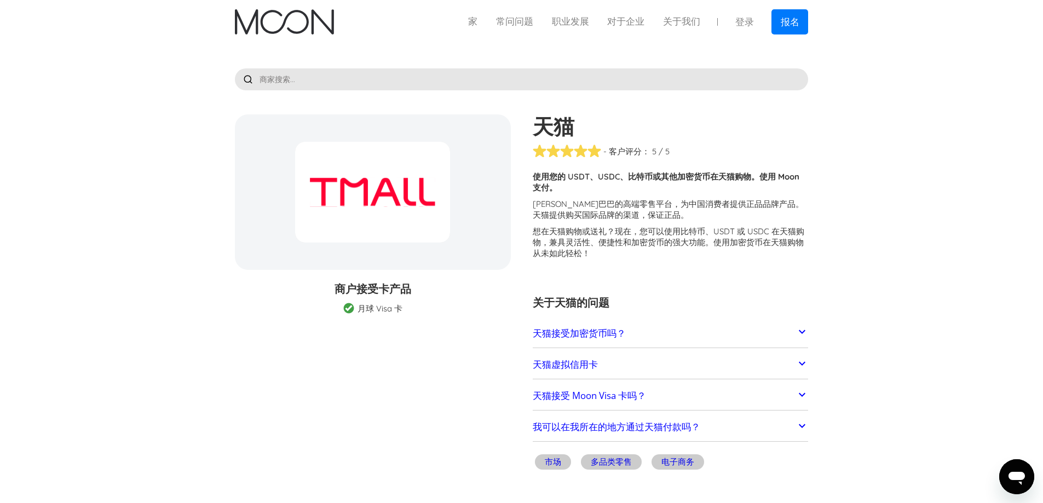
click at [663, 370] on link "天猫虚拟信用卡" at bounding box center [671, 364] width 276 height 23
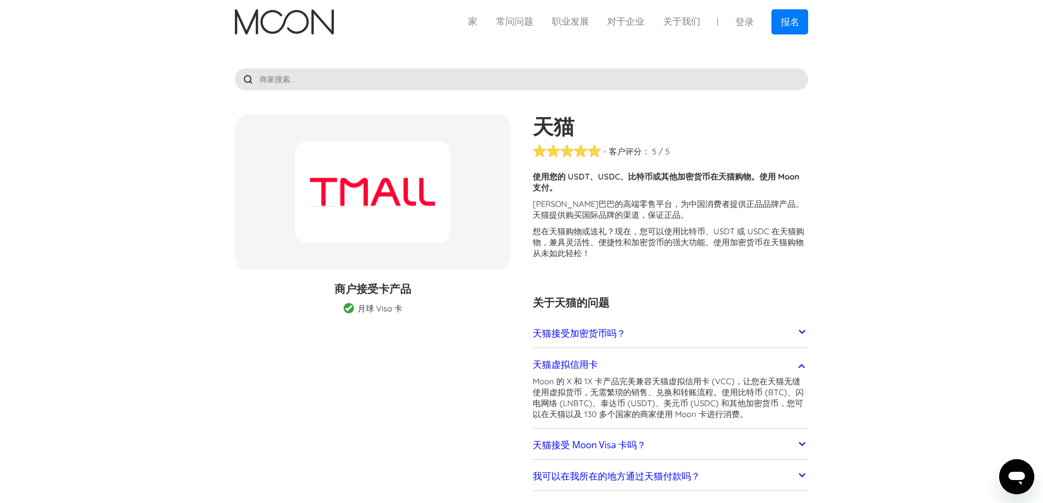
click at [688, 360] on link "天猫虚拟信用卡" at bounding box center [671, 364] width 276 height 23
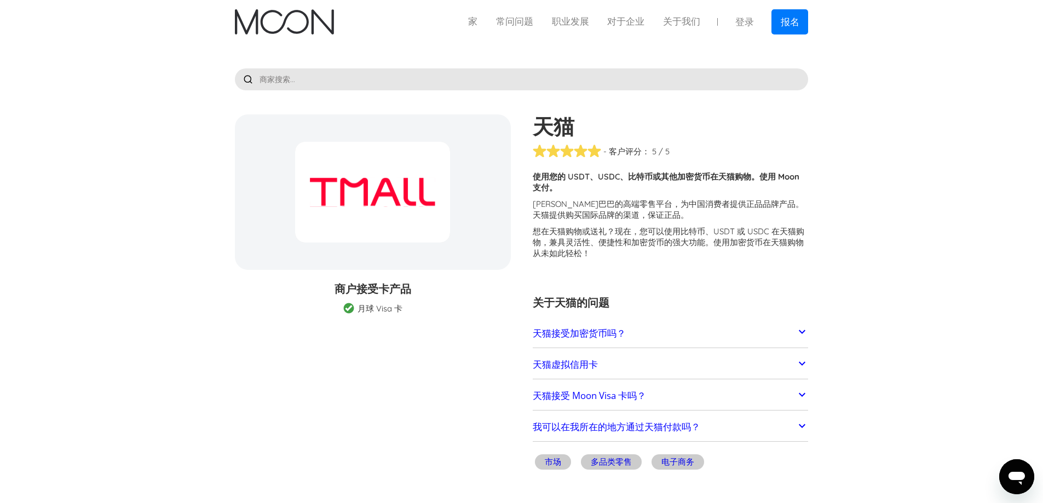
click at [665, 385] on link "天猫接受 Moon Visa 卡吗？" at bounding box center [671, 395] width 276 height 23
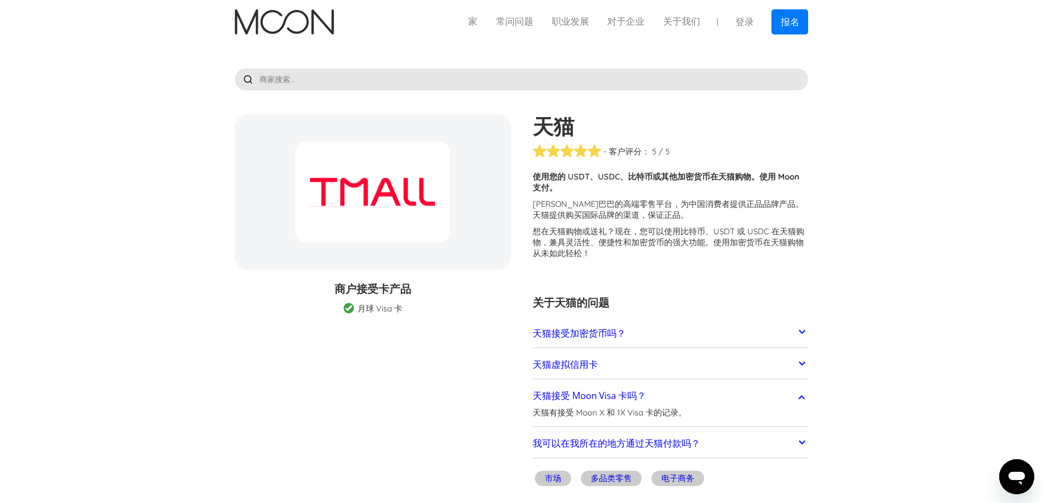
click at [663, 391] on link "天猫接受 Moon Visa 卡吗？" at bounding box center [671, 395] width 276 height 23
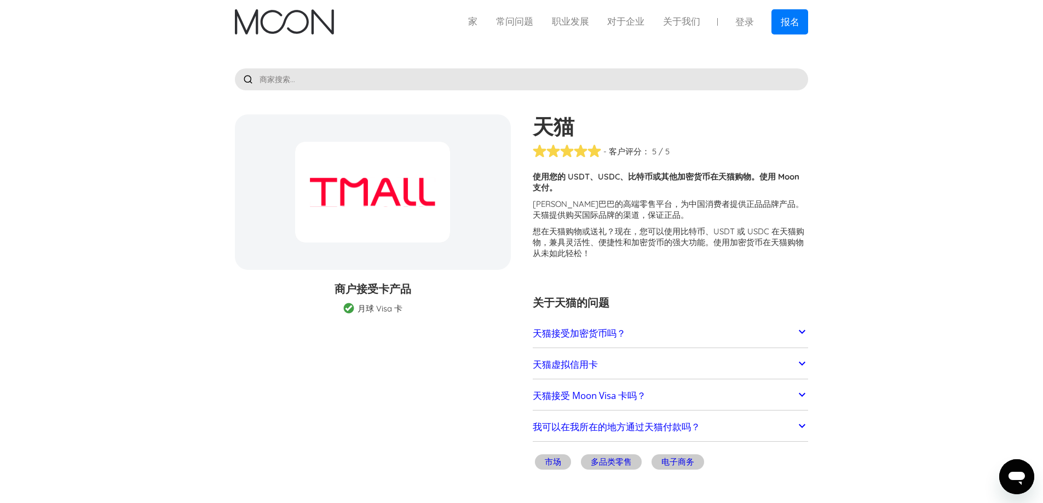
click at [662, 395] on link "天猫接受 Moon Visa 卡吗？" at bounding box center [671, 395] width 276 height 23
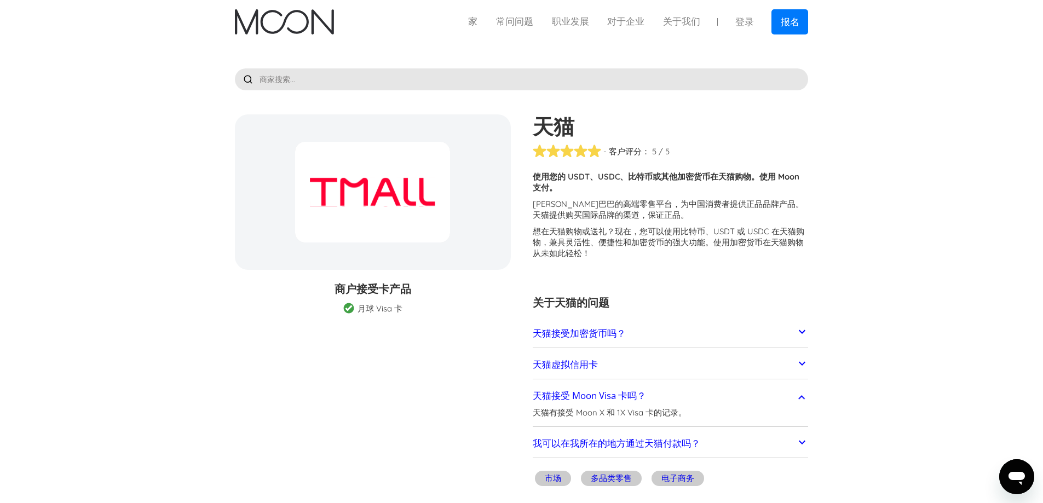
click at [662, 400] on link "天猫接受 Moon Visa 卡吗？" at bounding box center [671, 395] width 276 height 23
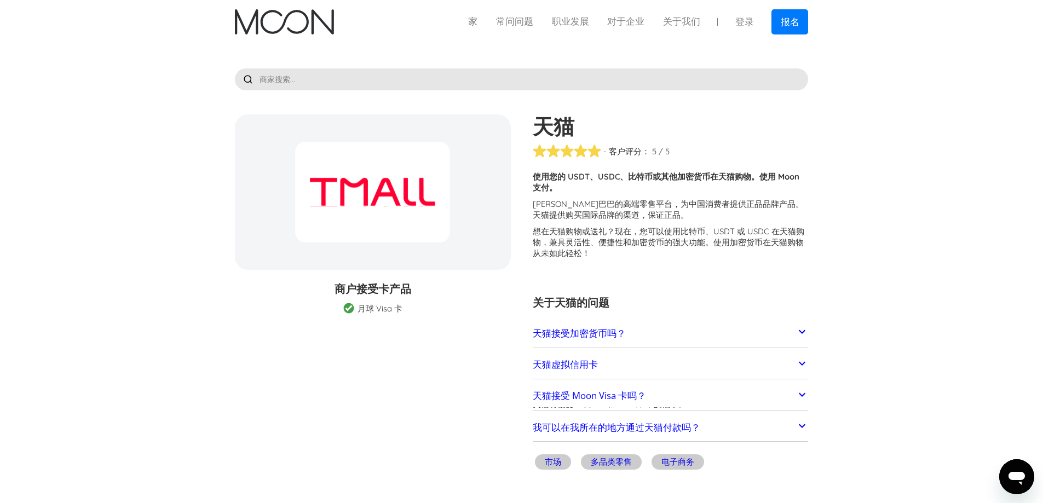
click at [688, 429] on font "我可以在我所在的地方通过天猫付款吗？" at bounding box center [617, 427] width 168 height 13
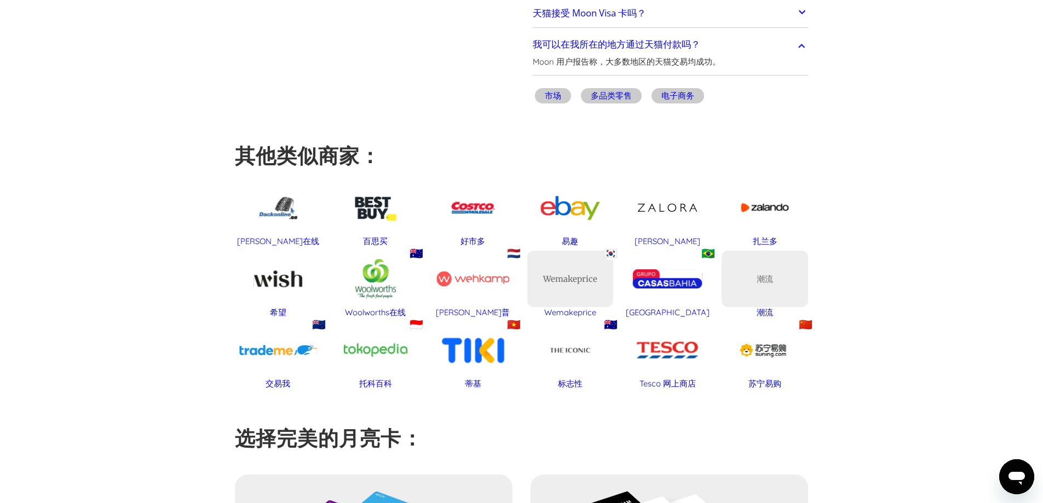
scroll to position [383, 0]
